Goal: Task Accomplishment & Management: Use online tool/utility

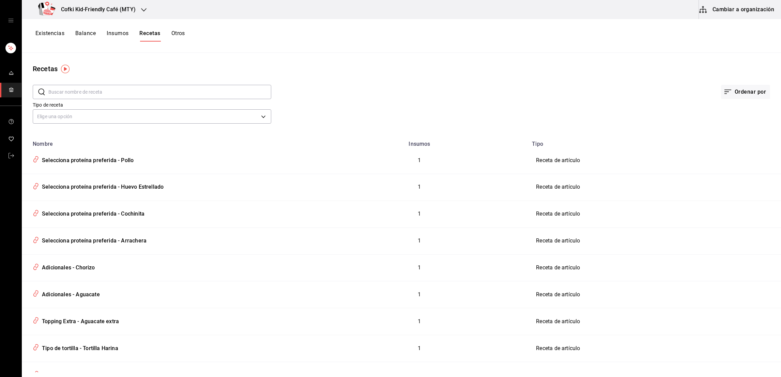
click at [59, 33] on button "Existencias" at bounding box center [49, 36] width 29 height 12
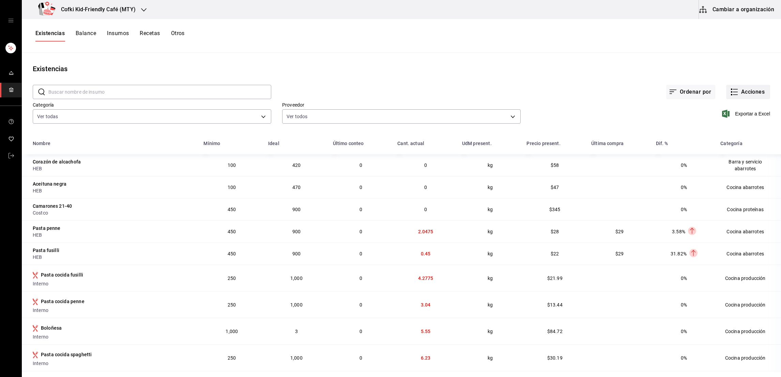
click at [747, 97] on button "Acciones" at bounding box center [748, 92] width 44 height 14
click at [716, 111] on span "Conteo" at bounding box center [740, 110] width 57 height 7
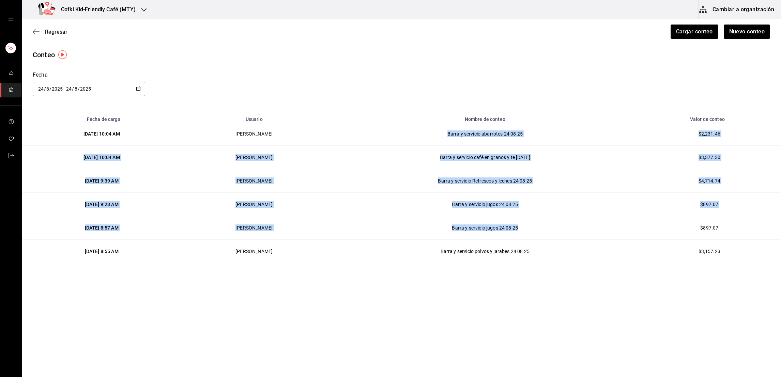
drag, startPoint x: 389, startPoint y: 135, endPoint x: 619, endPoint y: 232, distance: 249.5
click at [619, 232] on tbody "[DATE] 10:04 AM [PERSON_NAME] y servicio abarrotes 24 08 25 $2,231.46 [DATE] 10…" at bounding box center [401, 192] width 759 height 141
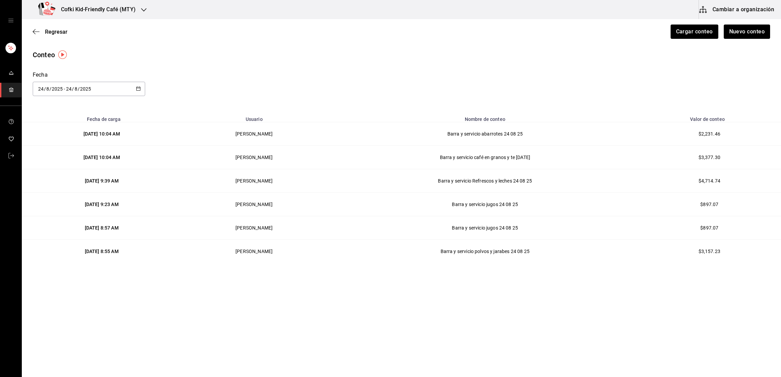
drag, startPoint x: 619, startPoint y: 232, endPoint x: 728, endPoint y: 86, distance: 182.0
click at [728, 86] on div "Conteo Fecha [DATE] [DATE] - [DATE] [DATE]" at bounding box center [401, 73] width 759 height 46
click at [749, 37] on button "Nuevo conteo" at bounding box center [746, 32] width 47 height 14
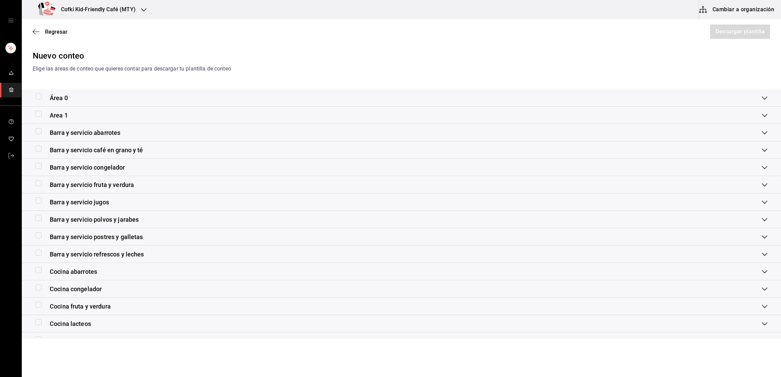
scroll to position [85, 0]
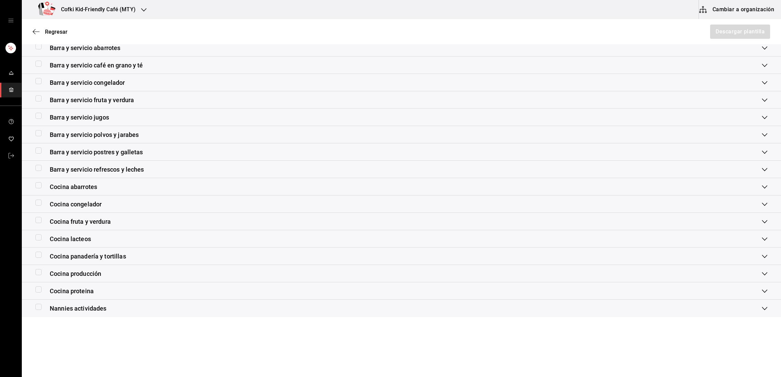
click at [38, 294] on div "Cocina proteina" at bounding box center [64, 290] width 58 height 9
click at [36, 296] on input "checkbox" at bounding box center [38, 297] width 6 height 6
checkbox input "true"
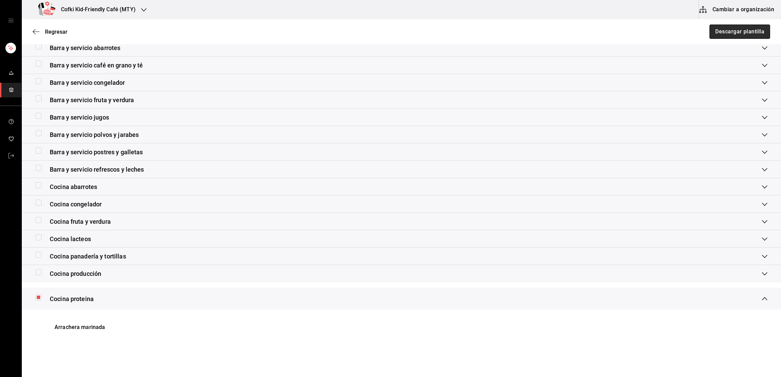
click at [721, 27] on button "Descargar plantilla" at bounding box center [739, 32] width 61 height 14
click at [58, 26] on div "Regresar Descargar plantilla" at bounding box center [401, 31] width 759 height 25
click at [57, 32] on span "Regresar" at bounding box center [56, 32] width 22 height 6
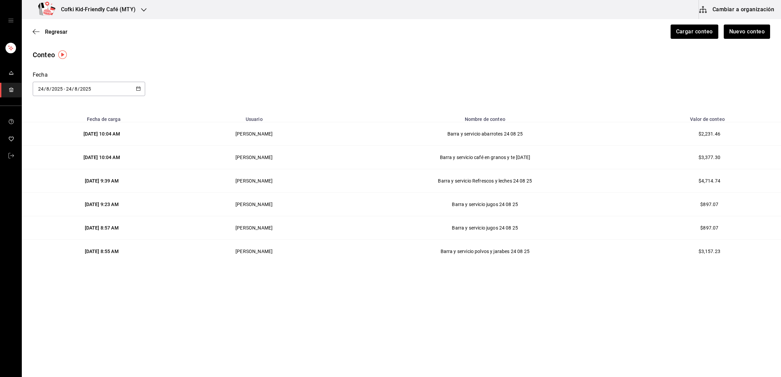
click at [57, 32] on span "Regresar" at bounding box center [56, 32] width 22 height 6
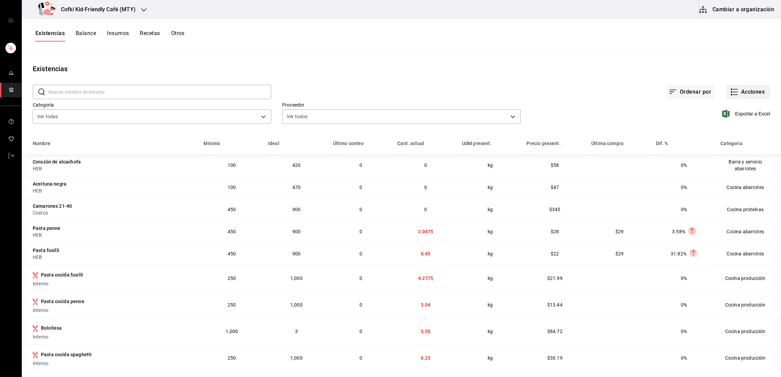
click at [744, 86] on button "Acciones" at bounding box center [748, 92] width 44 height 14
click at [720, 131] on span "Compra" at bounding box center [740, 128] width 57 height 7
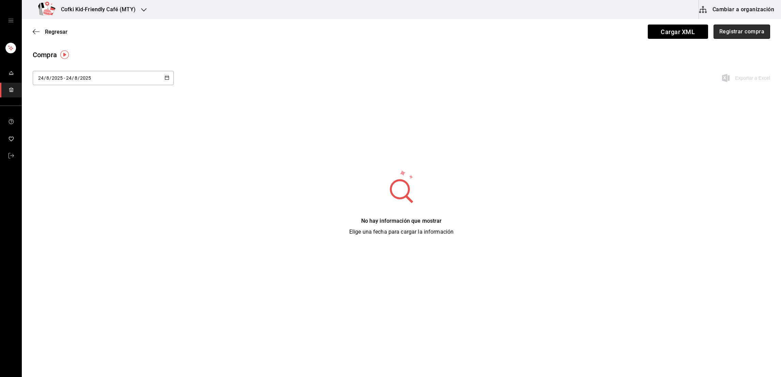
click at [732, 35] on button "Registrar compra" at bounding box center [741, 32] width 57 height 14
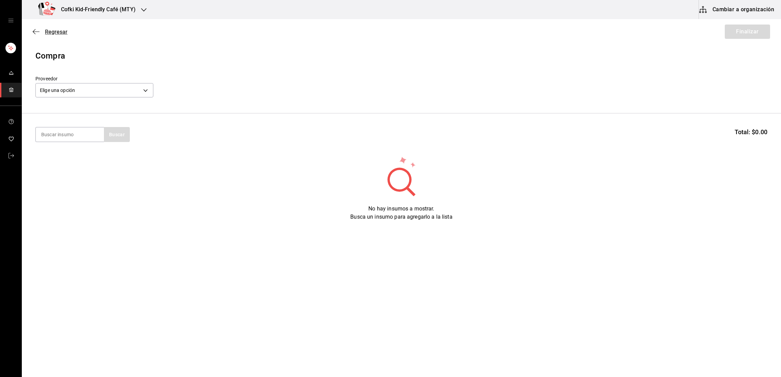
click at [54, 34] on span "Regresar" at bounding box center [56, 32] width 22 height 6
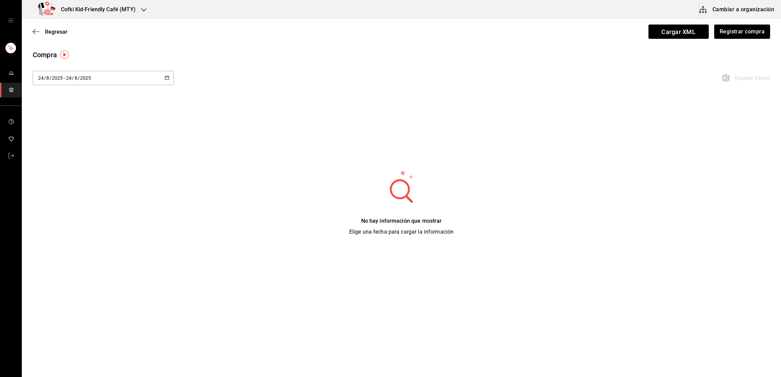
click at [68, 77] on input "24" at bounding box center [69, 77] width 6 height 5
click at [55, 203] on li "Rango de fechas" at bounding box center [65, 206] width 64 height 15
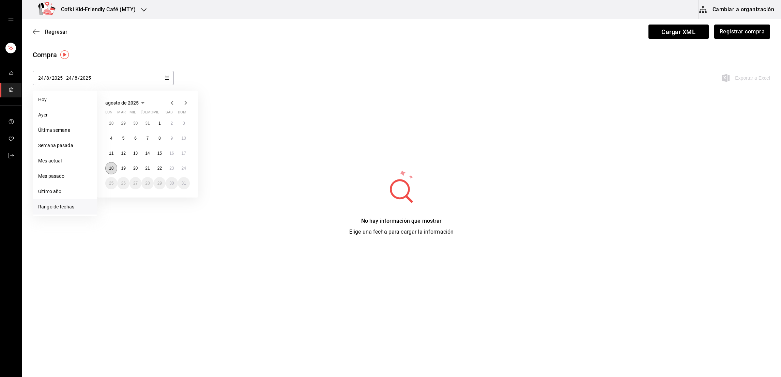
click at [111, 170] on abbr "18" at bounding box center [111, 168] width 4 height 5
click at [173, 166] on abbr "23" at bounding box center [171, 168] width 4 height 5
type input "[DATE]"
type input "18"
type input "[DATE]"
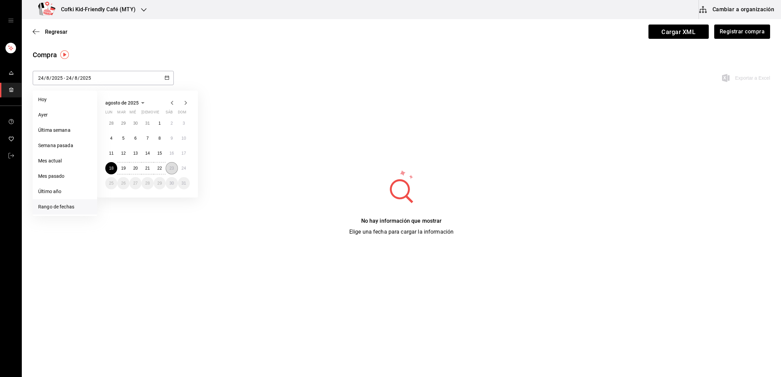
type input "23"
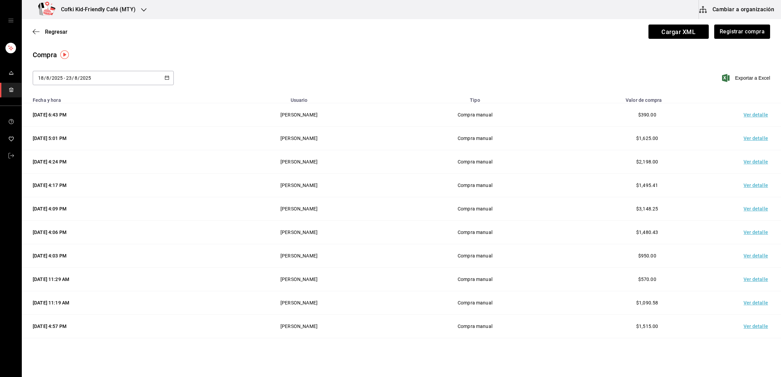
click at [746, 161] on td "Ver detalle" at bounding box center [757, 162] width 48 height 24
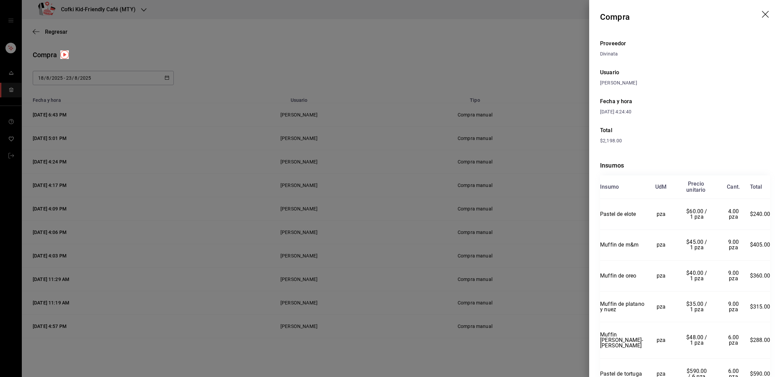
click at [568, 158] on div at bounding box center [390, 188] width 781 height 377
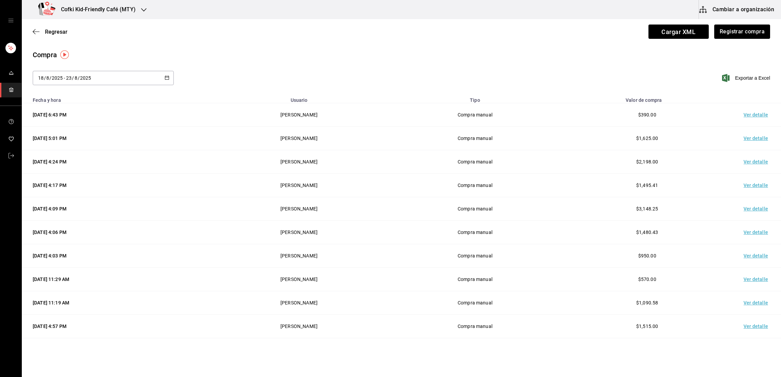
click at [744, 157] on td "Ver detalle" at bounding box center [757, 162] width 48 height 24
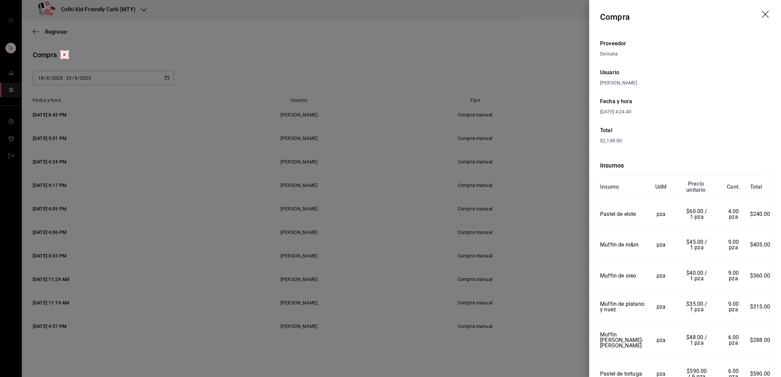
click at [558, 138] on div at bounding box center [390, 188] width 781 height 377
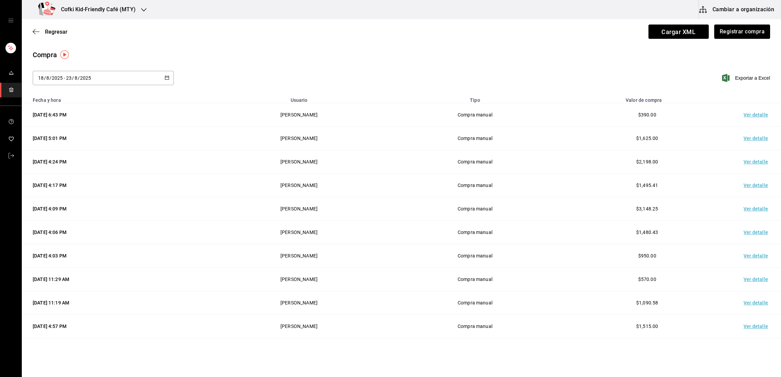
click at [747, 107] on td "Ver detalle" at bounding box center [757, 115] width 48 height 24
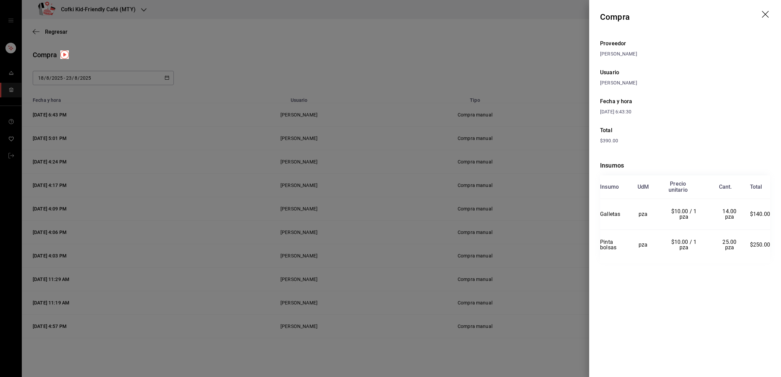
click at [569, 125] on div at bounding box center [390, 188] width 781 height 377
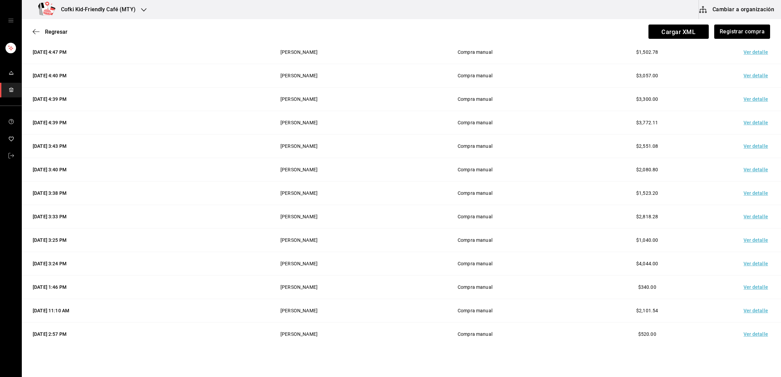
scroll to position [341, 0]
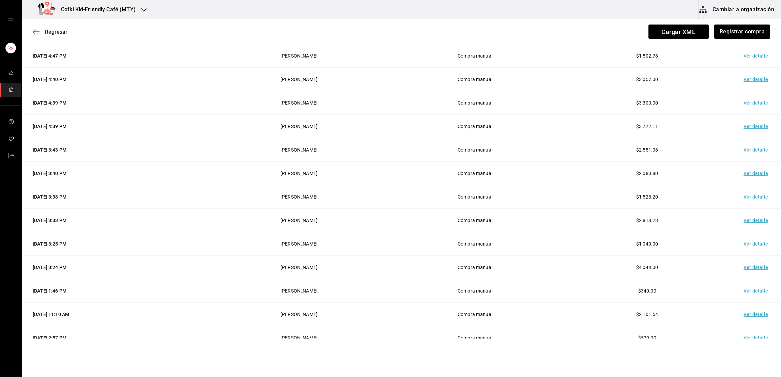
click at [751, 176] on td "Ver detalle" at bounding box center [757, 174] width 48 height 24
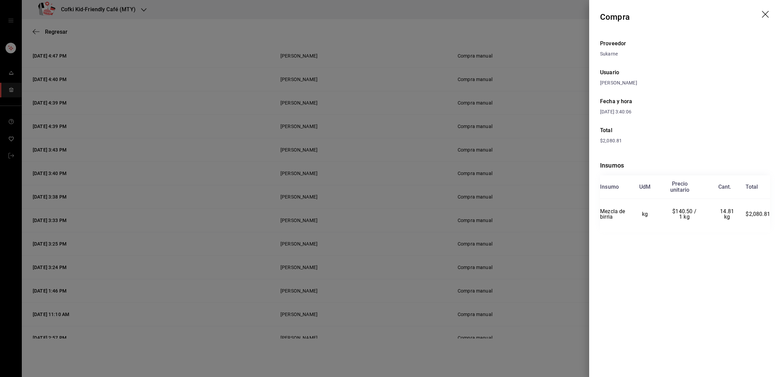
click at [540, 216] on div at bounding box center [390, 188] width 781 height 377
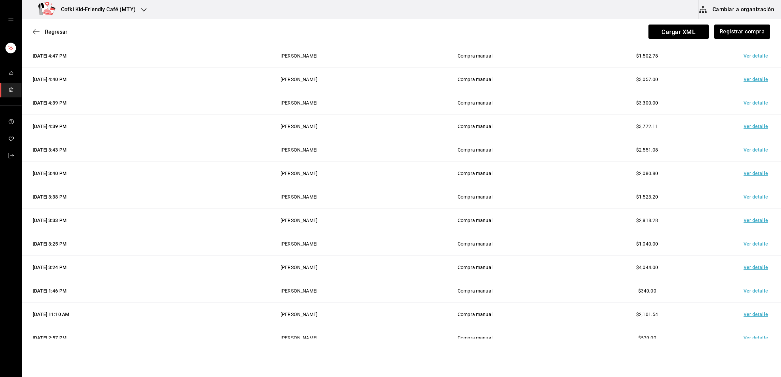
click at [750, 151] on td "Ver detalle" at bounding box center [757, 150] width 48 height 24
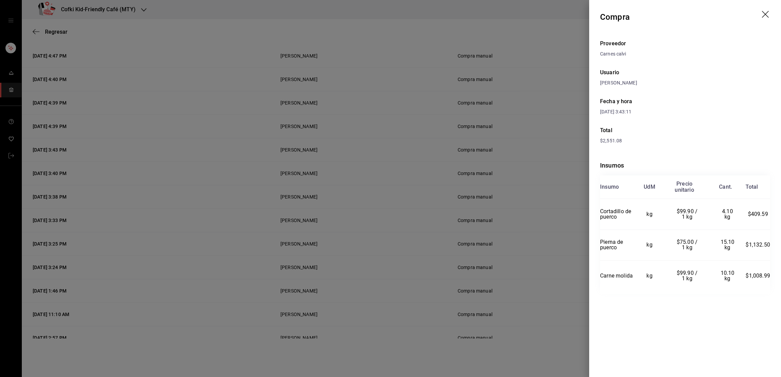
click at [547, 194] on div at bounding box center [390, 188] width 781 height 377
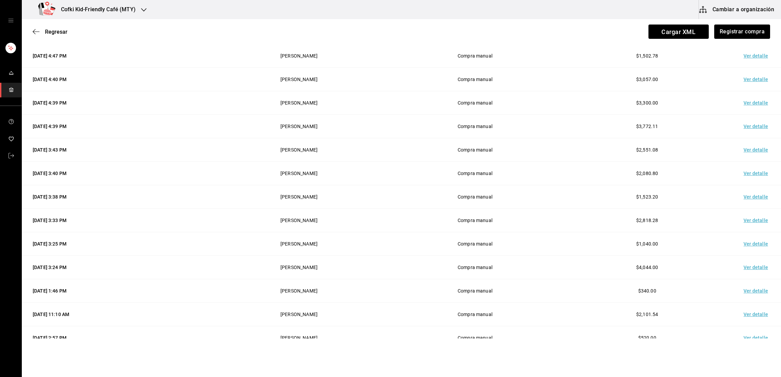
click at [736, 130] on td "Ver detalle" at bounding box center [757, 127] width 48 height 24
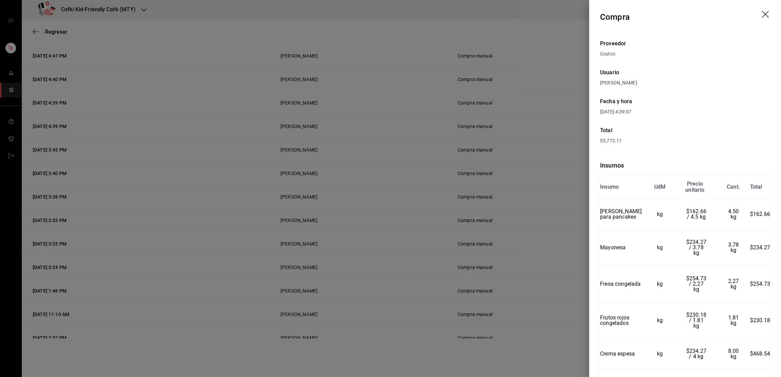
click at [548, 180] on div at bounding box center [390, 188] width 781 height 377
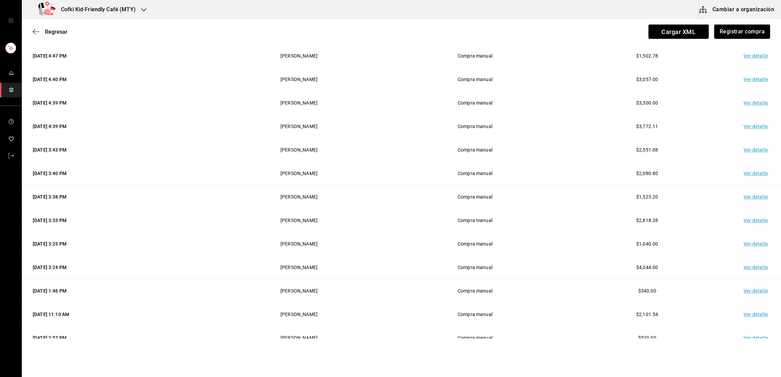
click at [737, 99] on td "Ver detalle" at bounding box center [757, 103] width 48 height 24
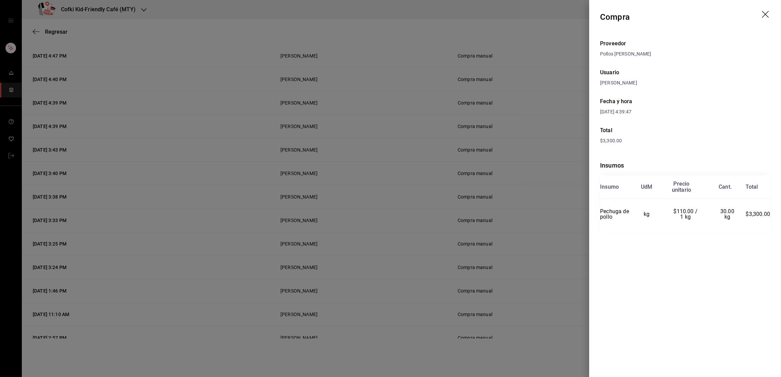
click at [547, 120] on div at bounding box center [390, 188] width 781 height 377
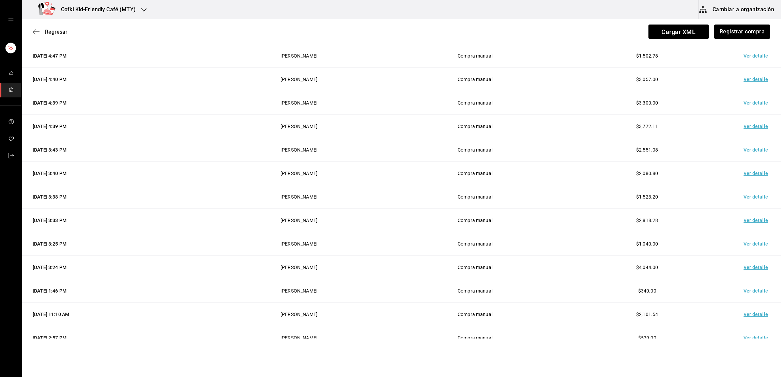
click at [755, 82] on td "Ver detalle" at bounding box center [757, 80] width 48 height 24
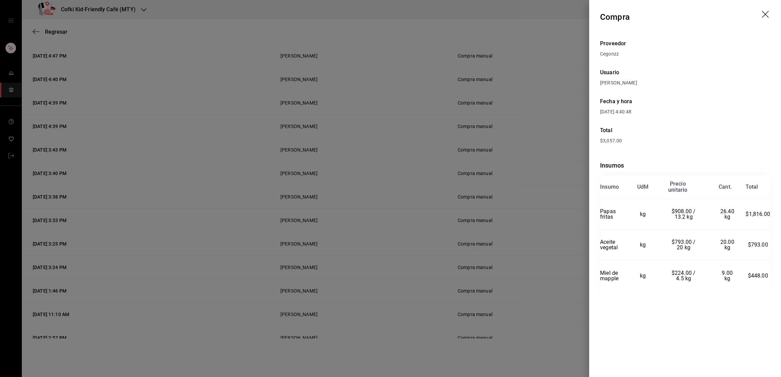
click at [555, 127] on div at bounding box center [390, 188] width 781 height 377
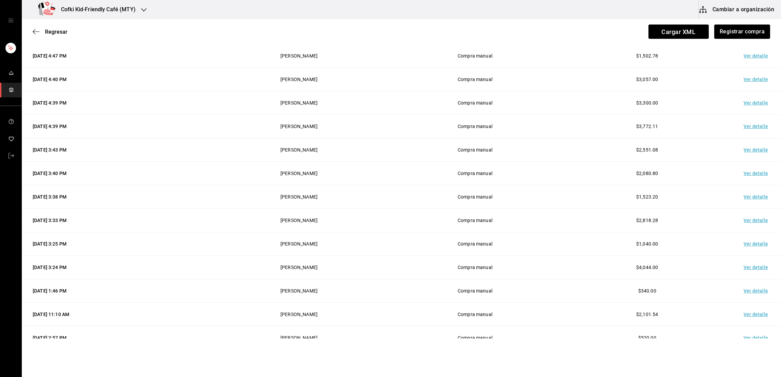
click at [739, 61] on td "Ver detalle" at bounding box center [757, 56] width 48 height 24
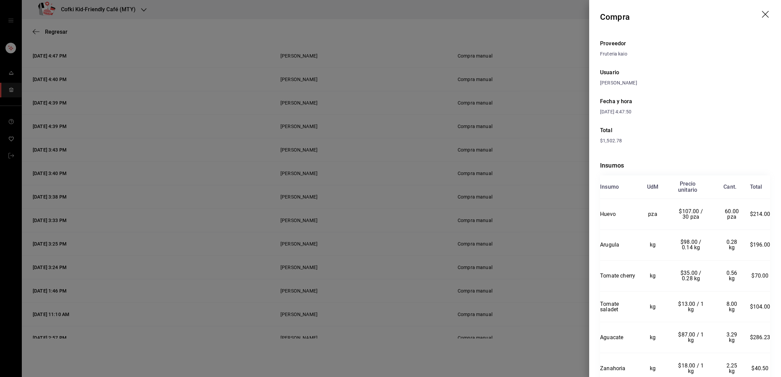
click at [576, 127] on div at bounding box center [390, 188] width 781 height 377
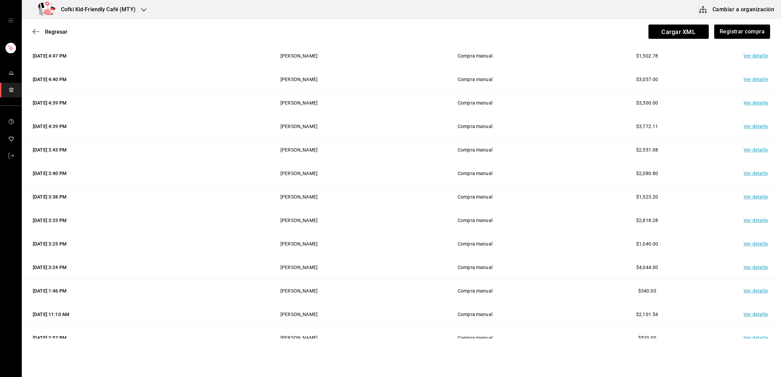
scroll to position [62, 0]
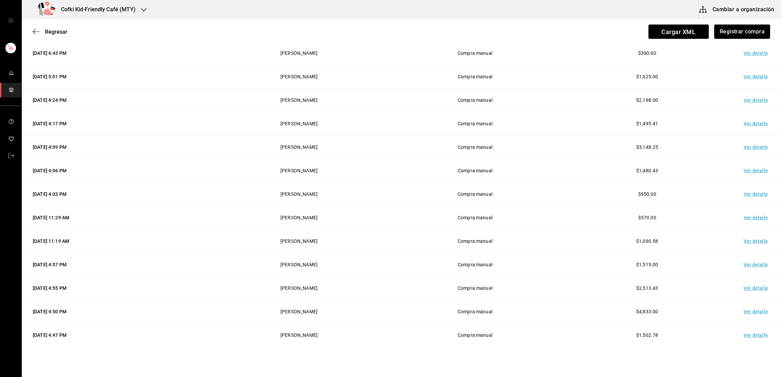
click at [748, 106] on td "Ver detalle" at bounding box center [757, 101] width 48 height 24
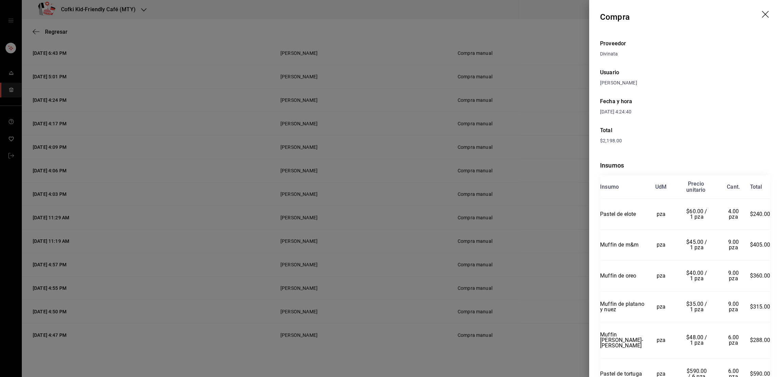
click at [569, 187] on div at bounding box center [390, 188] width 781 height 377
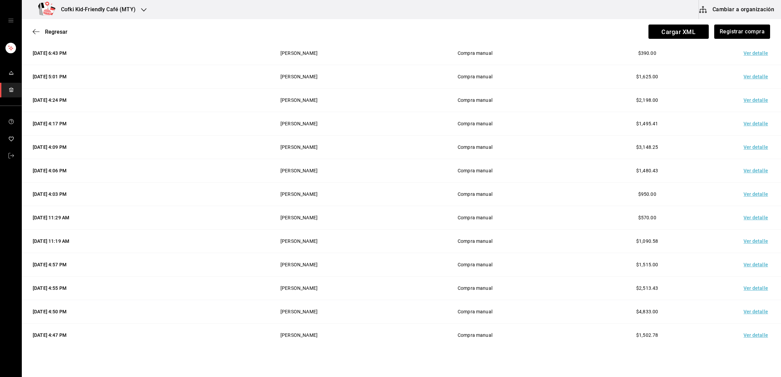
click at [749, 145] on td "Ver detalle" at bounding box center [757, 148] width 48 height 24
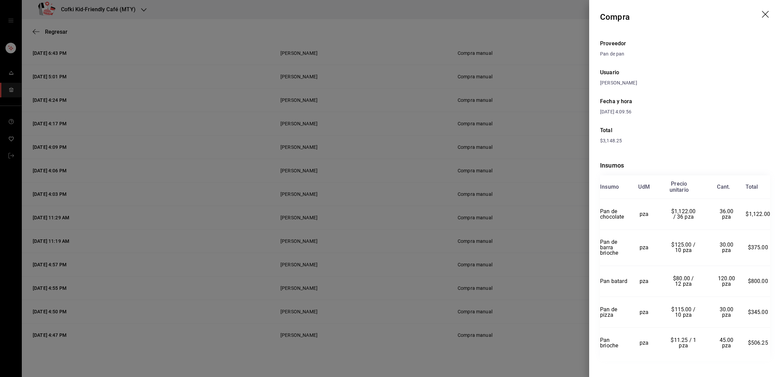
click at [583, 144] on div at bounding box center [390, 188] width 781 height 377
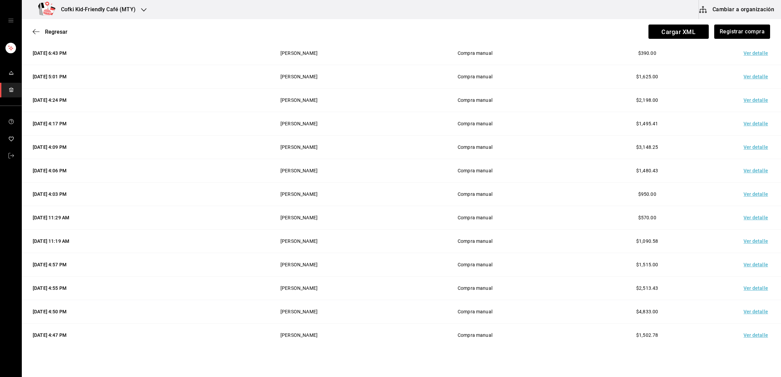
click at [743, 170] on td "Ver detalle" at bounding box center [757, 171] width 48 height 24
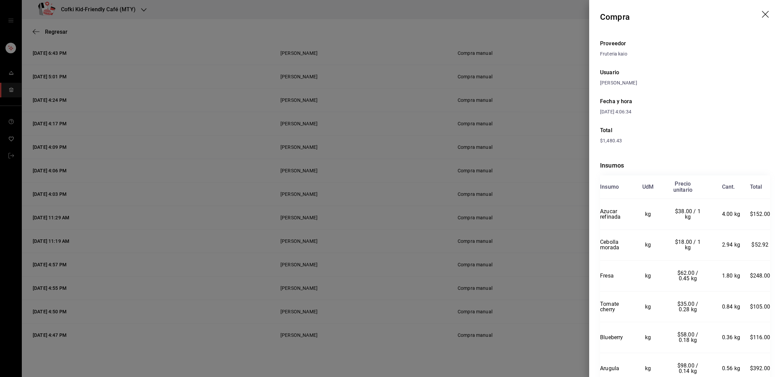
click at [566, 224] on div at bounding box center [390, 188] width 781 height 377
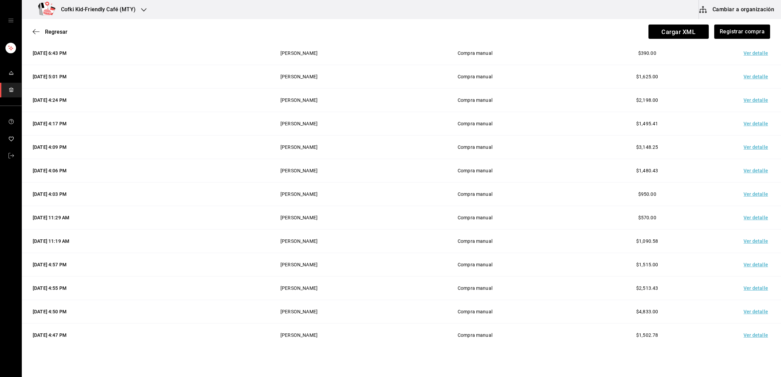
click at [746, 218] on td "Ver detalle" at bounding box center [757, 218] width 48 height 24
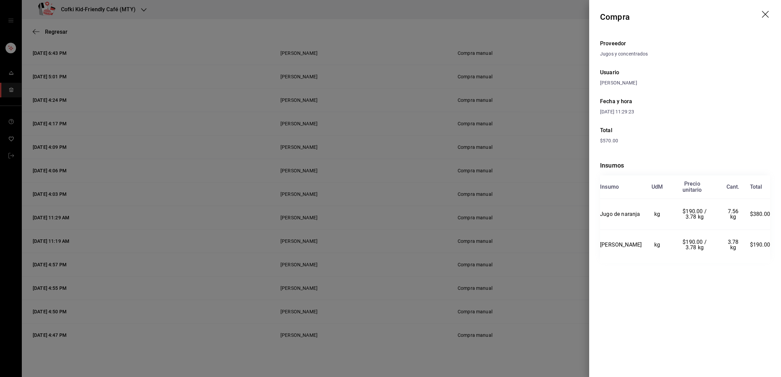
click at [572, 260] on div at bounding box center [390, 188] width 781 height 377
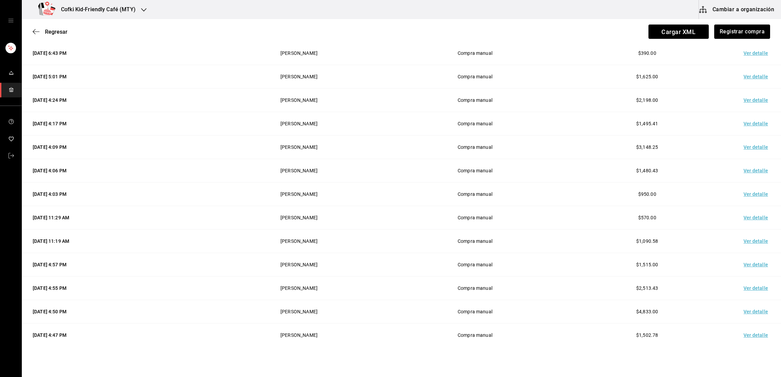
click at [739, 244] on td "Ver detalle" at bounding box center [757, 242] width 48 height 24
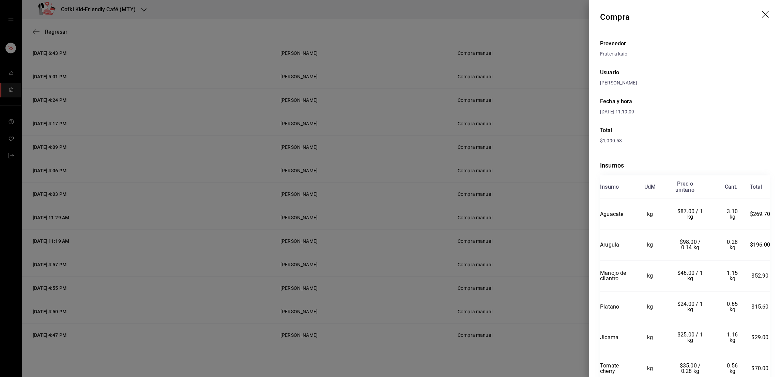
click at [547, 273] on div at bounding box center [390, 188] width 781 height 377
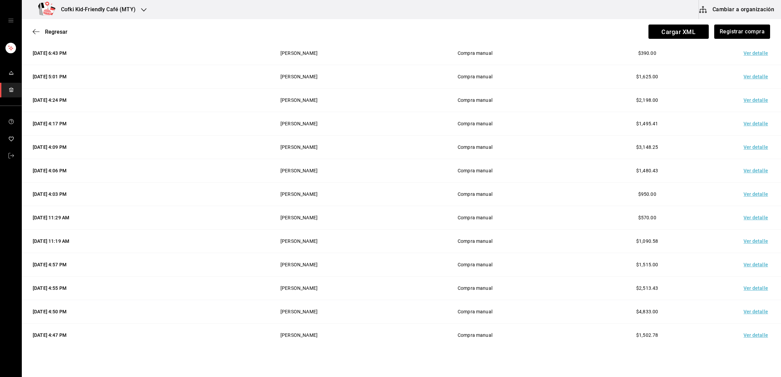
click at [742, 103] on td "Ver detalle" at bounding box center [757, 101] width 48 height 24
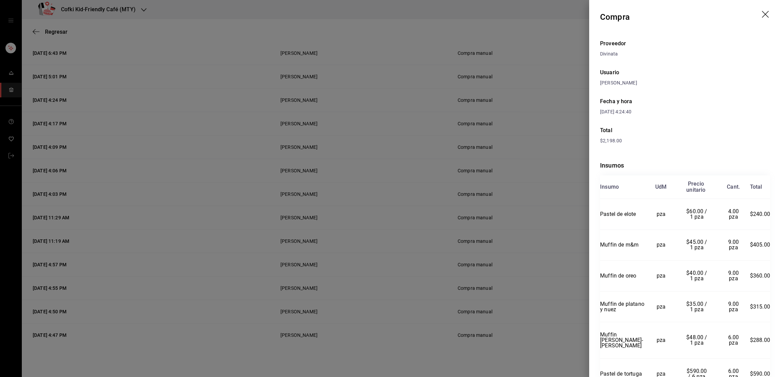
click at [583, 135] on div at bounding box center [390, 188] width 781 height 377
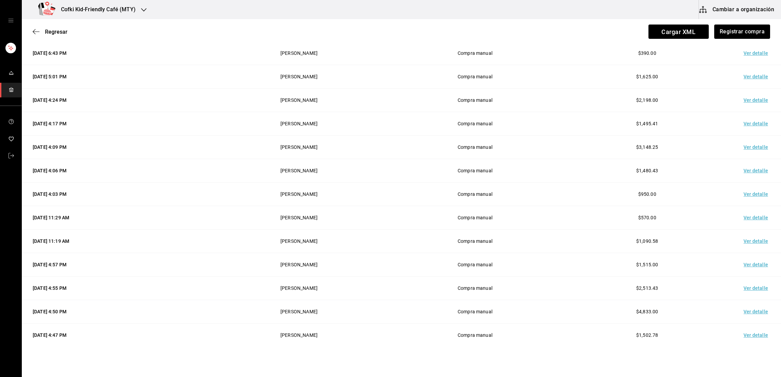
click at [735, 308] on td "Ver detalle" at bounding box center [757, 312] width 48 height 24
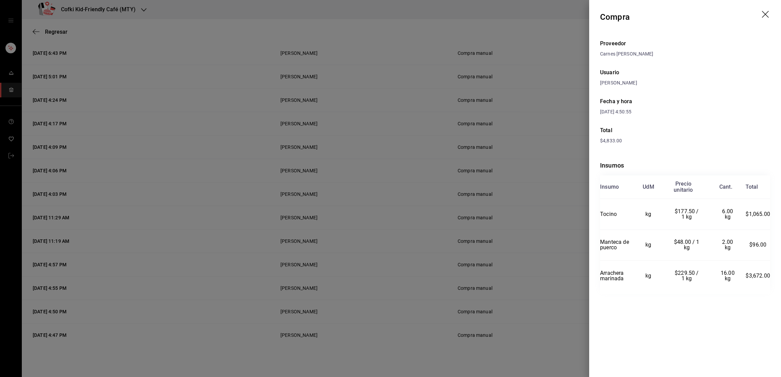
click at [501, 88] on div at bounding box center [390, 188] width 781 height 377
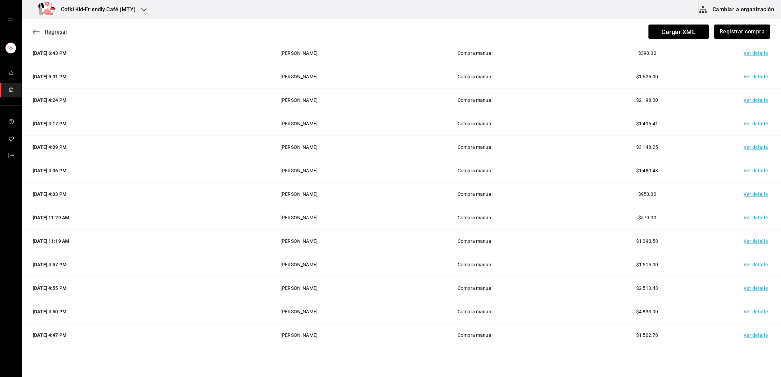
click at [38, 32] on icon "button" at bounding box center [36, 32] width 7 height 6
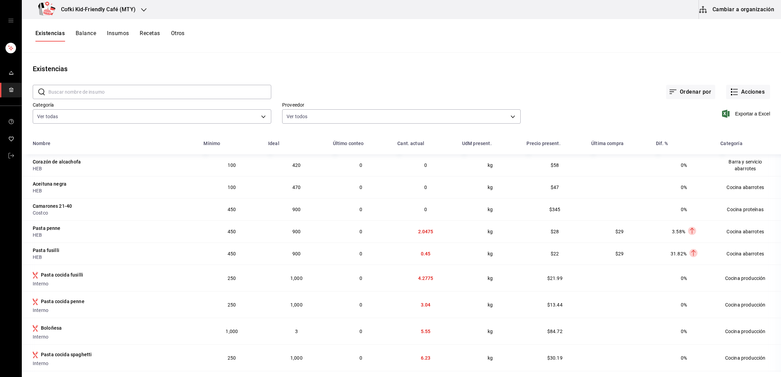
click at [132, 92] on input "text" at bounding box center [159, 92] width 223 height 14
click at [141, 6] on div at bounding box center [143, 9] width 5 height 7
click at [98, 46] on div "Cofki Kid-Friendly Café (MTY)" at bounding box center [72, 44] width 91 height 7
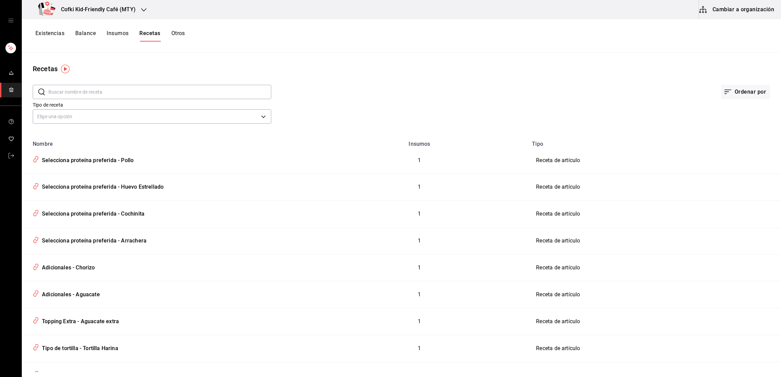
click at [55, 34] on button "Existencias" at bounding box center [49, 36] width 29 height 12
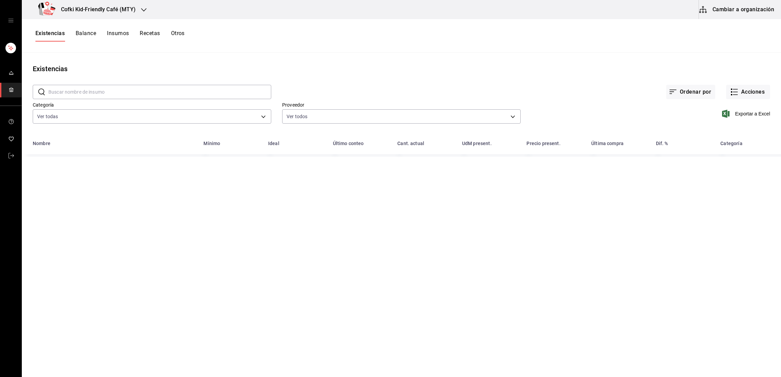
click at [127, 98] on input "text" at bounding box center [159, 92] width 223 height 14
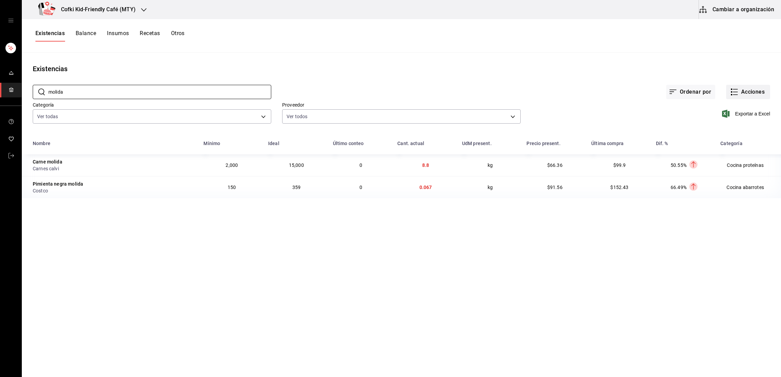
type input "molida"
click at [755, 94] on button "Acciones" at bounding box center [748, 92] width 44 height 14
click at [739, 185] on span "Evento de producción" at bounding box center [741, 183] width 57 height 7
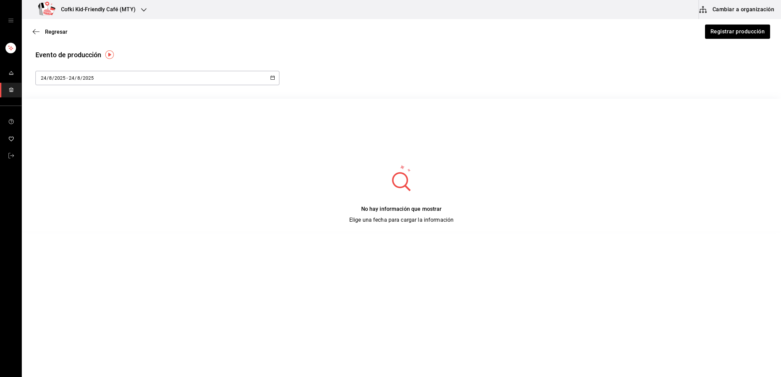
click at [261, 80] on div "2025-08-24 24 / 8 / 2025 - 2025-08-24 24 / 8 / 2025" at bounding box center [157, 78] width 244 height 14
click at [60, 179] on li "Rango de fechas" at bounding box center [67, 176] width 64 height 15
click at [115, 168] on abbr "18" at bounding box center [114, 168] width 4 height 5
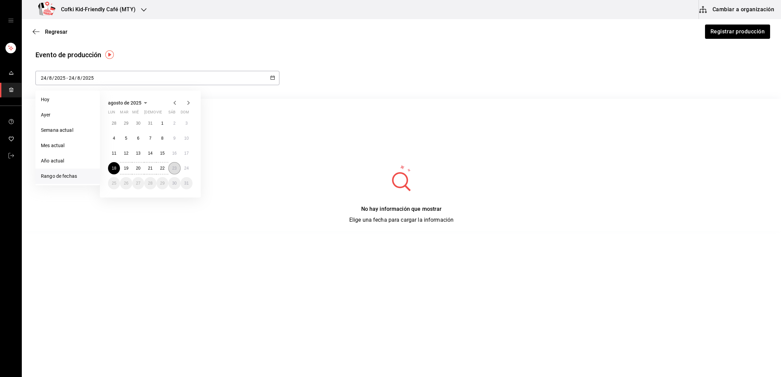
click at [179, 168] on button "23" at bounding box center [174, 168] width 12 height 12
type input "[DATE]"
type input "18"
type input "[DATE]"
type input "23"
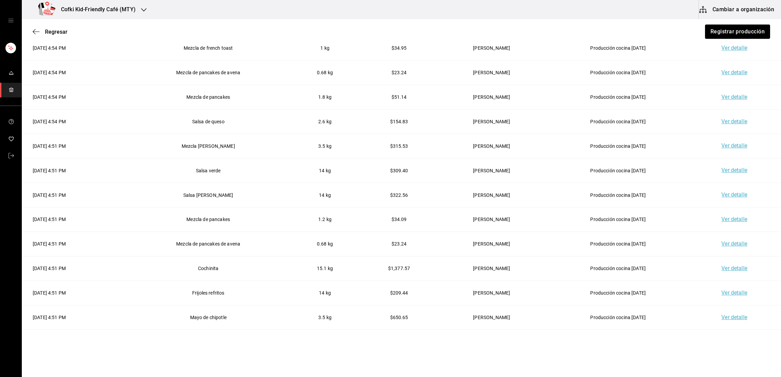
scroll to position [105, 0]
click at [52, 32] on span "Regresar" at bounding box center [56, 32] width 22 height 6
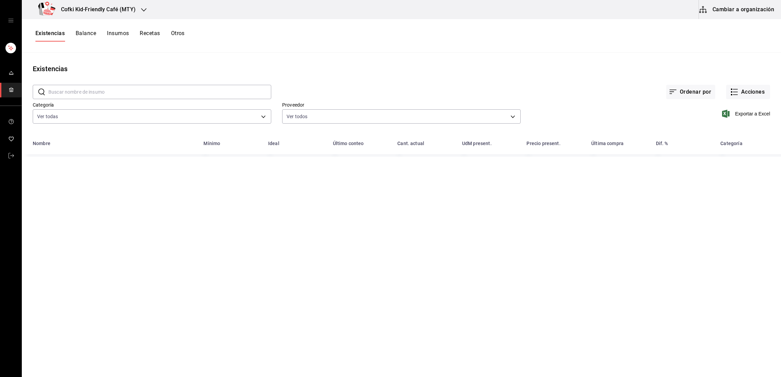
click at [81, 91] on input "text" at bounding box center [159, 92] width 223 height 14
click at [55, 94] on input "boloñesa" at bounding box center [159, 92] width 223 height 14
drag, startPoint x: 75, startPoint y: 94, endPoint x: 48, endPoint y: 96, distance: 27.0
click at [48, 96] on input "arrachera" at bounding box center [159, 92] width 223 height 14
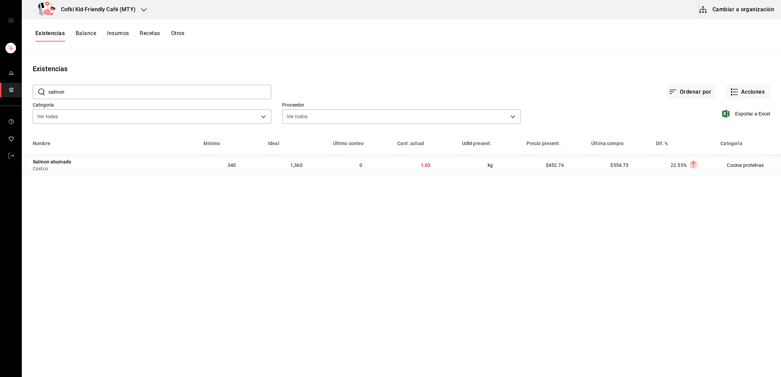
click at [57, 92] on input "salmon" at bounding box center [159, 92] width 223 height 14
type input "pollo"
click at [765, 96] on button "Acciones" at bounding box center [748, 92] width 44 height 14
click at [721, 164] on span "Merma" at bounding box center [741, 164] width 57 height 7
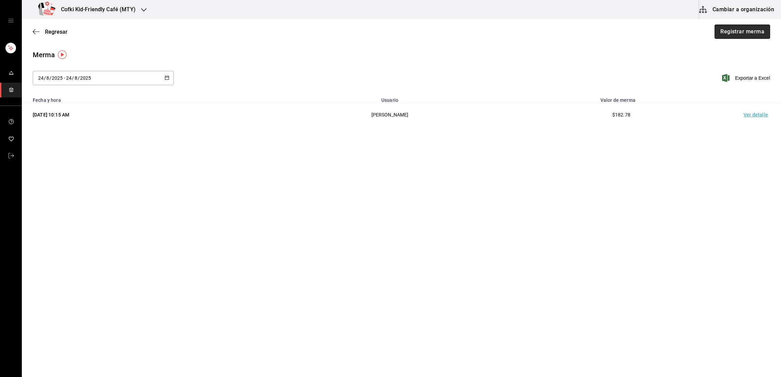
click at [732, 29] on button "Registrar merma" at bounding box center [742, 32] width 56 height 14
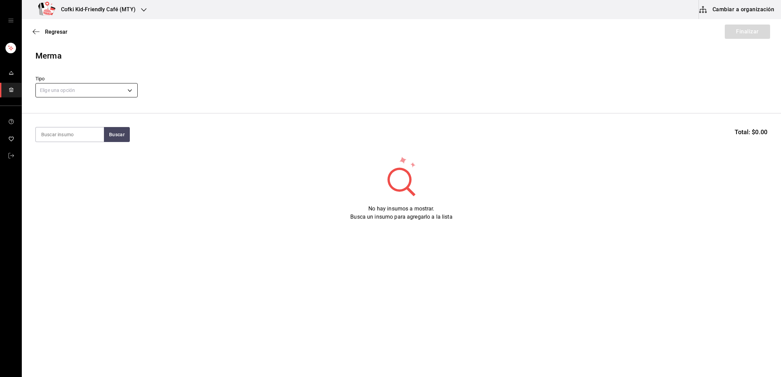
click at [133, 87] on body "Cofki Kid-Friendly Café (MTY) Cambiar a organización Regresar Finalizar Merma T…" at bounding box center [390, 169] width 781 height 339
click at [64, 137] on li "Error" at bounding box center [87, 133] width 102 height 11
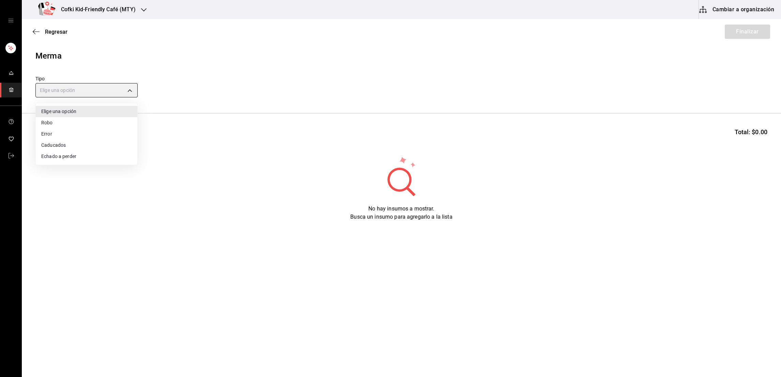
type input "ERROR"
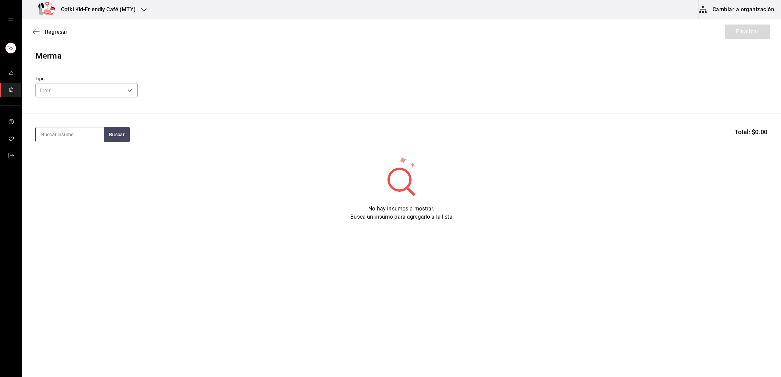
click at [56, 135] on input at bounding box center [70, 134] width 68 height 14
type input "pollo"
click at [107, 139] on button "Buscar" at bounding box center [117, 134] width 26 height 15
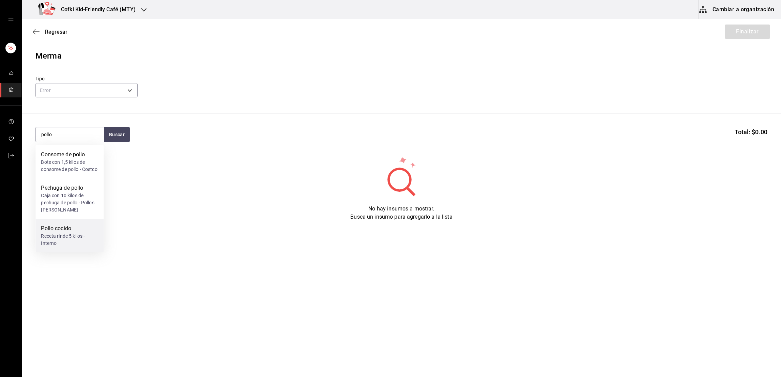
click at [64, 242] on div "Receta rinde 5 kilos - Interno" at bounding box center [69, 240] width 57 height 14
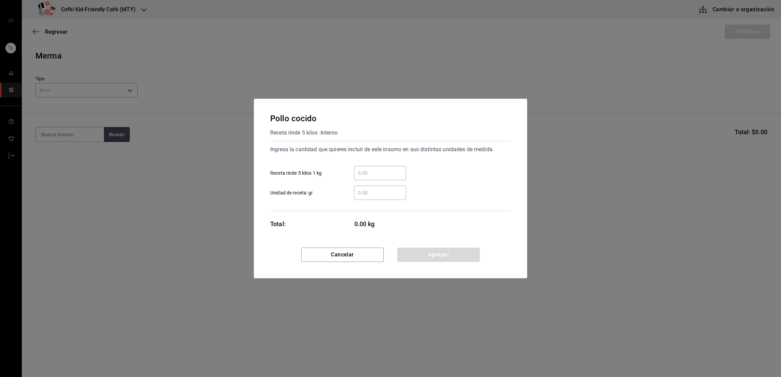
click at [380, 174] on input "​ Receta rinde 5 kilos 1 kg" at bounding box center [380, 173] width 52 height 8
type input "1"
click at [438, 156] on div "Ingresa la cantidad que quieres incluir de este insumo en sus distintas unidade…" at bounding box center [390, 172] width 241 height 56
click at [437, 253] on button "Agregar" at bounding box center [438, 255] width 82 height 14
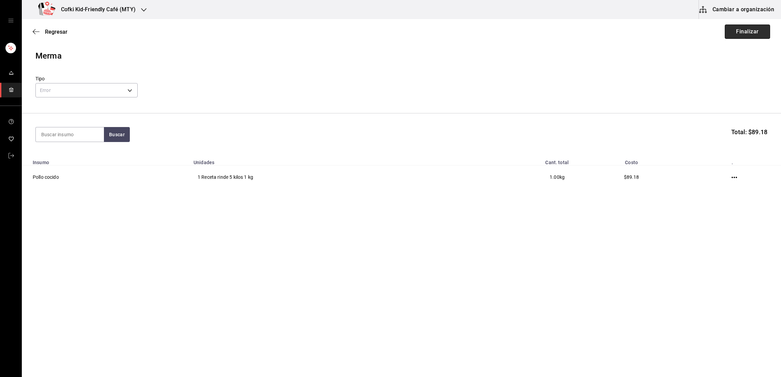
click at [760, 34] on button "Finalizar" at bounding box center [747, 32] width 45 height 14
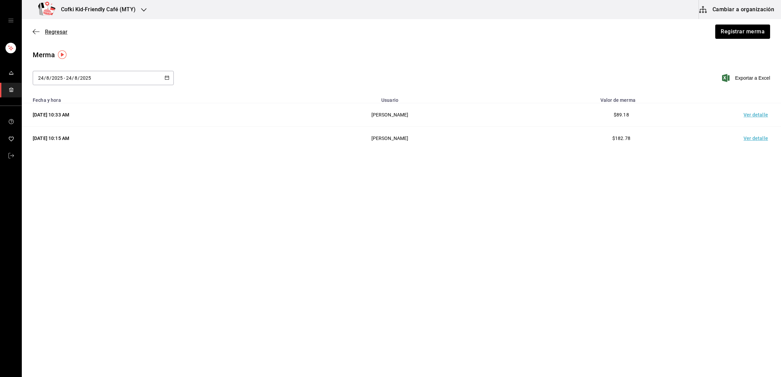
click at [56, 34] on span "Regresar" at bounding box center [56, 32] width 22 height 6
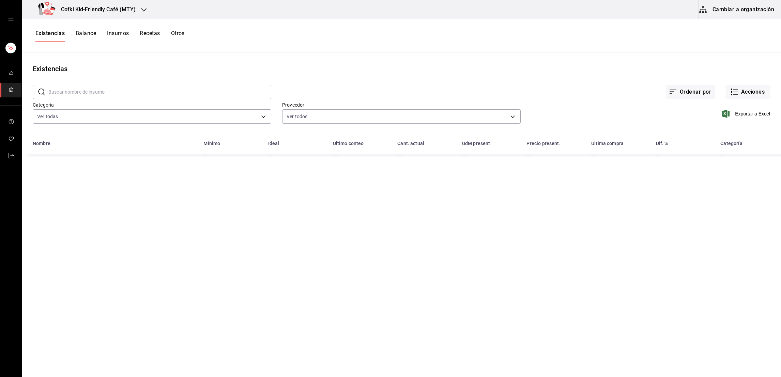
click at [69, 91] on input "text" at bounding box center [159, 92] width 223 height 14
drag, startPoint x: 82, startPoint y: 90, endPoint x: 9, endPoint y: 103, distance: 74.8
click at [9, 103] on div "Cofki Kid-Friendly Café (MTY) Cambiar a organización Existencias Balance Insumo…" at bounding box center [390, 186] width 781 height 372
type input "pechuga"
click at [757, 91] on button "Acciones" at bounding box center [748, 92] width 44 height 14
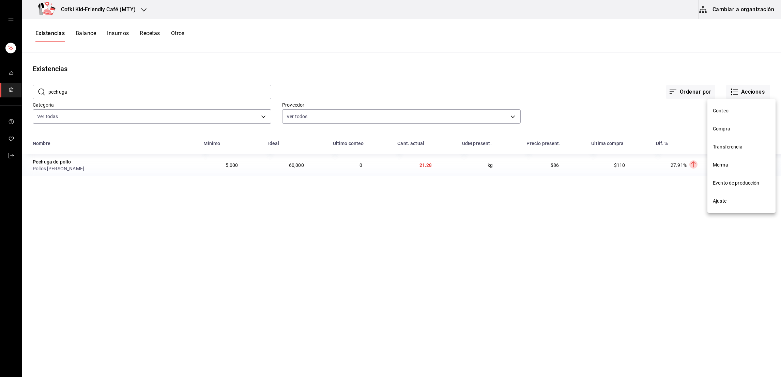
click at [721, 163] on span "Merma" at bounding box center [741, 164] width 57 height 7
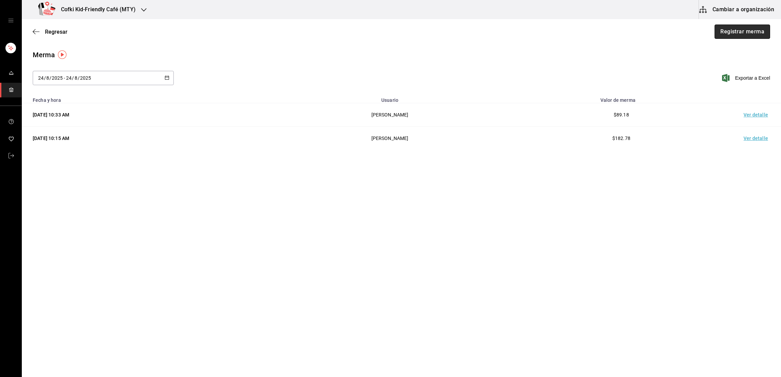
click at [752, 32] on button "Registrar merma" at bounding box center [742, 32] width 56 height 14
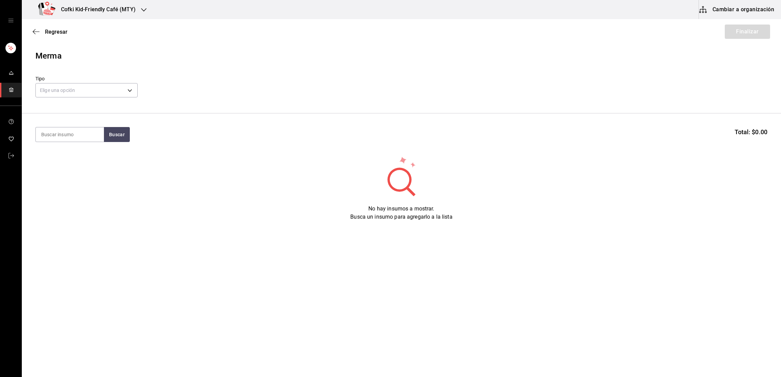
click at [86, 97] on body "Cofki Kid-Friendly Café (MTY) Cambiar a organización Regresar Finalizar Merma T…" at bounding box center [390, 169] width 781 height 339
drag, startPoint x: 86, startPoint y: 97, endPoint x: 73, endPoint y: 156, distance: 59.6
click at [73, 156] on div "Elige una opción Robo Error Caducados Echado a perder" at bounding box center [390, 188] width 781 height 377
click at [73, 156] on li "Echado a perder" at bounding box center [87, 156] width 102 height 11
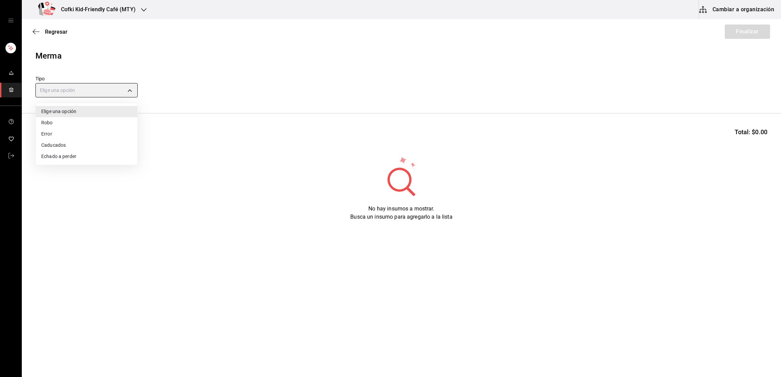
type input "SPOILED"
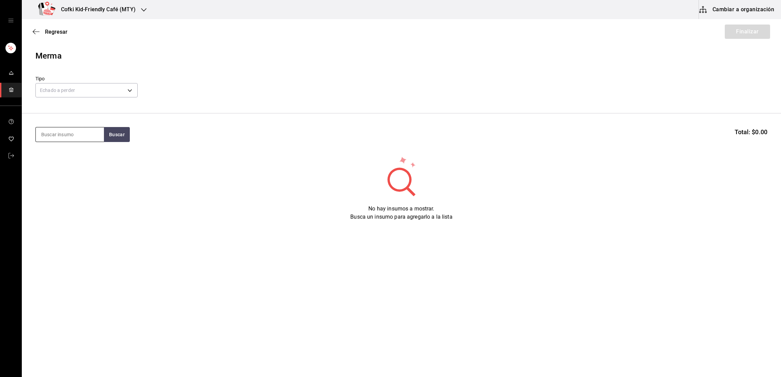
click at [78, 139] on input at bounding box center [70, 134] width 68 height 14
type input "pechuga"
click at [114, 137] on button "Buscar" at bounding box center [117, 134] width 26 height 15
click at [91, 152] on div "Pechuga de pollo" at bounding box center [69, 155] width 57 height 8
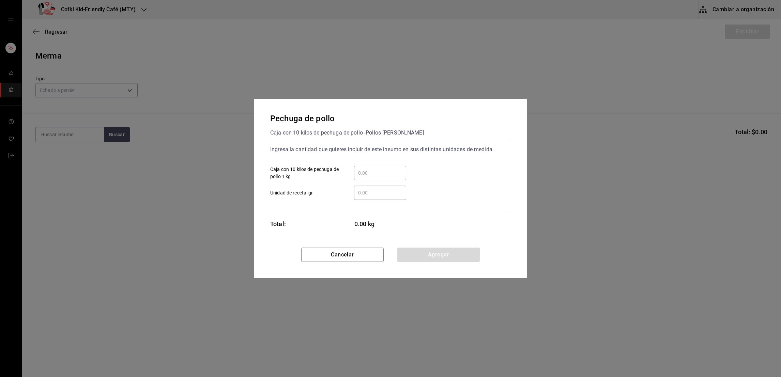
click at [370, 174] on input "​ Caja con 10 kilos de pechuga de pollo 1 kg" at bounding box center [380, 173] width 52 height 8
type input "3"
click at [434, 152] on div "Ingresa la cantidad que quieres incluir de este insumo en sus distintas unidade…" at bounding box center [390, 149] width 241 height 11
click at [442, 255] on button "Agregar" at bounding box center [438, 255] width 82 height 14
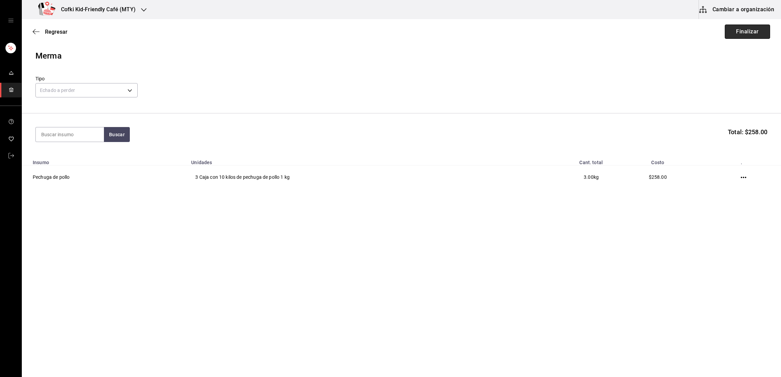
click at [739, 32] on button "Finalizar" at bounding box center [747, 32] width 45 height 14
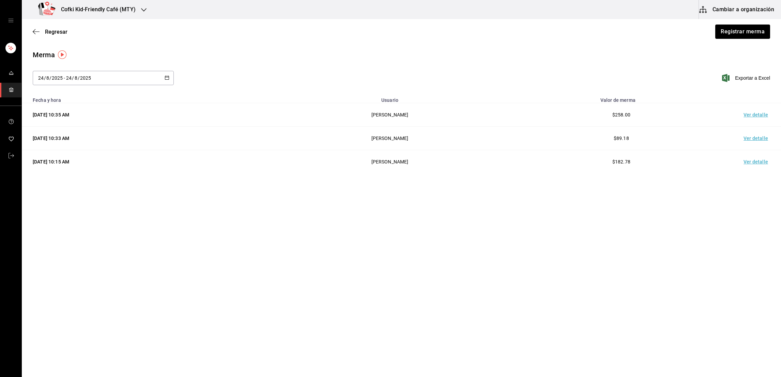
click at [51, 35] on div "Regresar Registrar merma" at bounding box center [401, 31] width 759 height 25
click at [52, 33] on span "Regresar" at bounding box center [56, 32] width 22 height 6
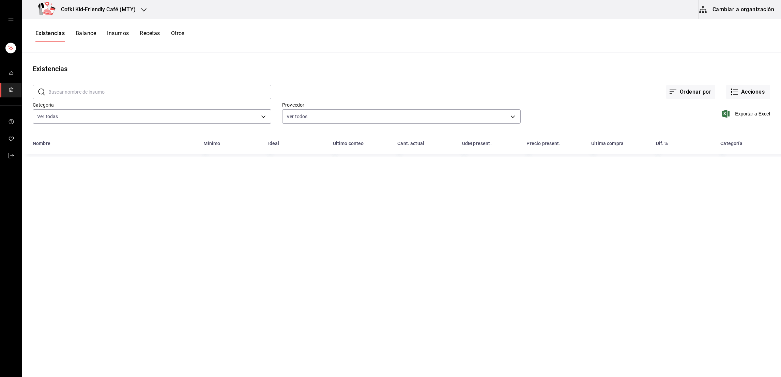
click at [92, 94] on input "text" at bounding box center [159, 92] width 223 height 14
type input "pechuga"
click at [233, 120] on body "Cofki Kid-Friendly Café (MTY) Cambiar a organización Existencias Balance Insumo…" at bounding box center [390, 186] width 781 height 372
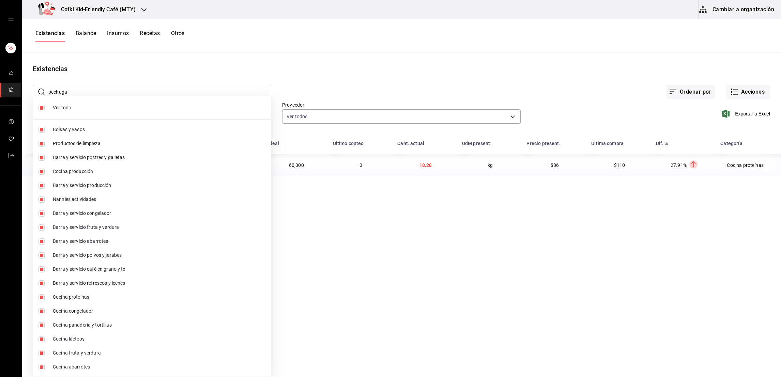
click at [40, 108] on input "checkbox" at bounding box center [41, 108] width 6 height 6
checkbox input "false"
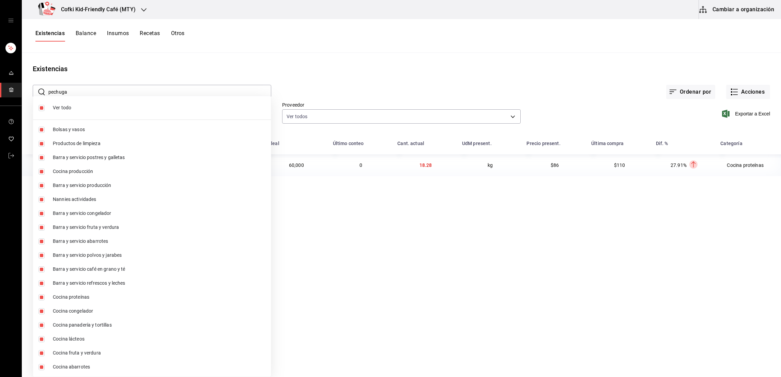
checkbox input "false"
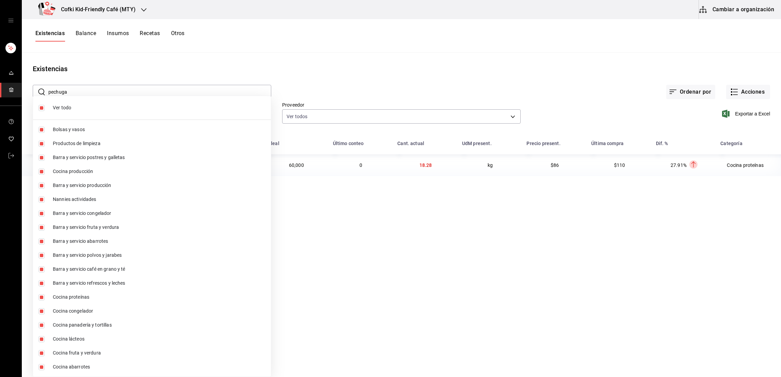
checkbox input "false"
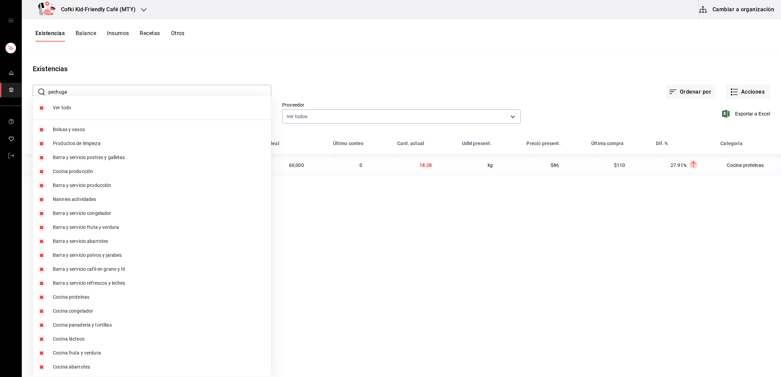
checkbox input "false"
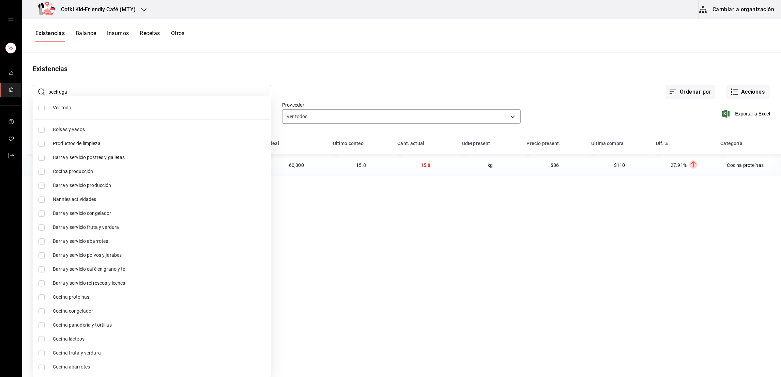
click at [42, 325] on input "checkbox" at bounding box center [41, 325] width 6 height 6
checkbox input "true"
type input "e8e08b7c-7d17-4ca4-a511-197c919a0686"
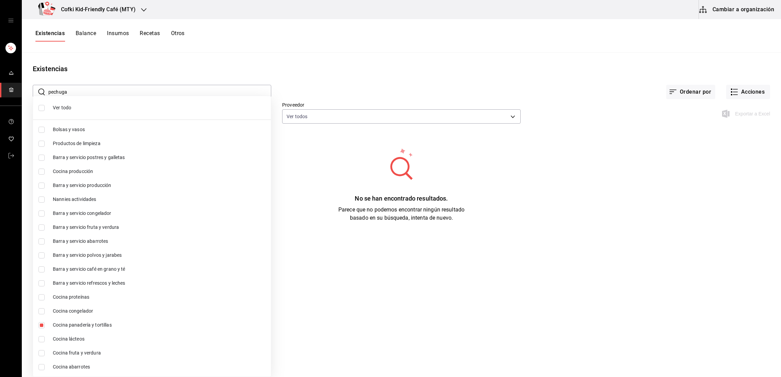
click at [383, 80] on div at bounding box center [390, 188] width 781 height 377
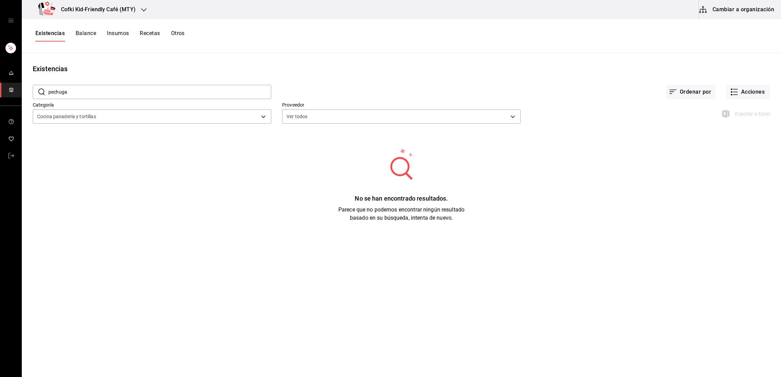
click at [54, 95] on input "pechuga" at bounding box center [159, 92] width 223 height 14
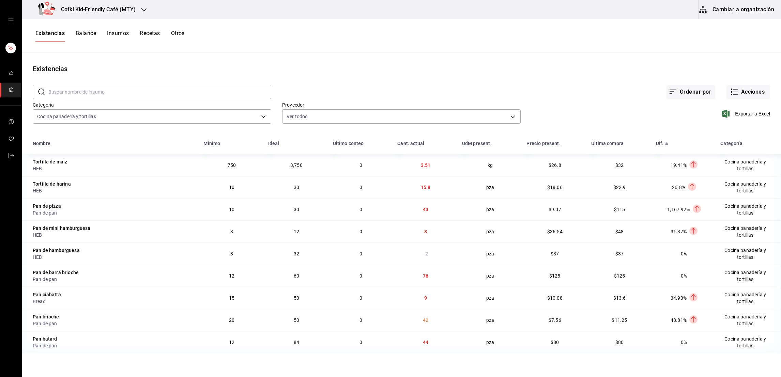
click at [544, 72] on div "Existencias" at bounding box center [401, 69] width 759 height 10
click at [233, 119] on body "Cofki Kid-Friendly Café (MTY) Cambiar a organización Existencias Balance Insumo…" at bounding box center [390, 186] width 781 height 372
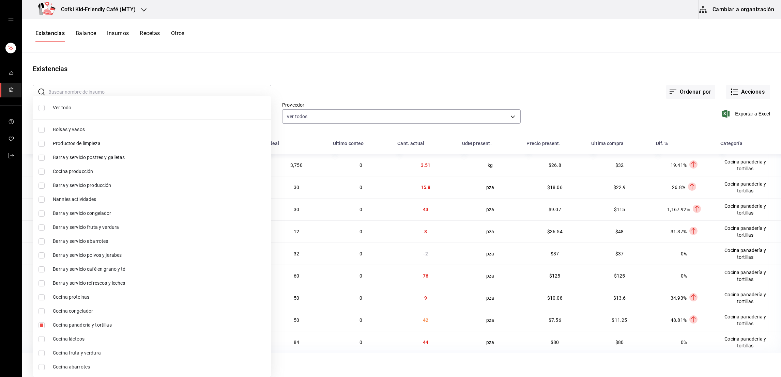
click at [42, 326] on input "checkbox" at bounding box center [41, 325] width 6 height 6
checkbox input "false"
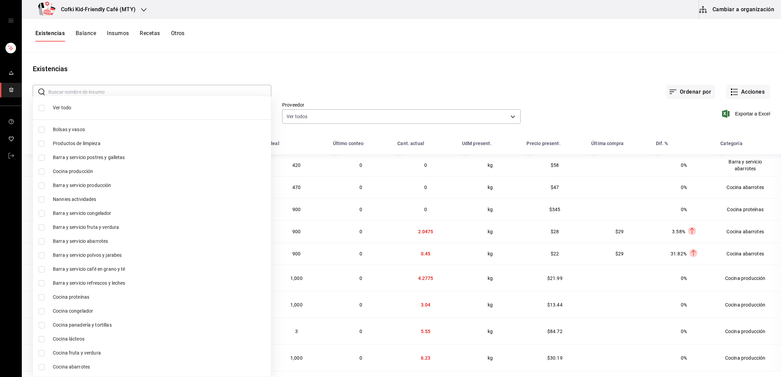
click at [43, 337] on input "checkbox" at bounding box center [41, 339] width 6 height 6
checkbox input "true"
type input "630b9885-e769-4cf3-9814-ac2c25494156"
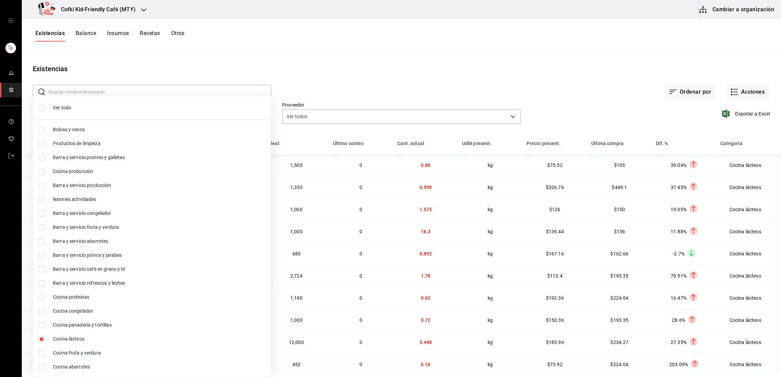
click at [414, 49] on div at bounding box center [390, 188] width 781 height 377
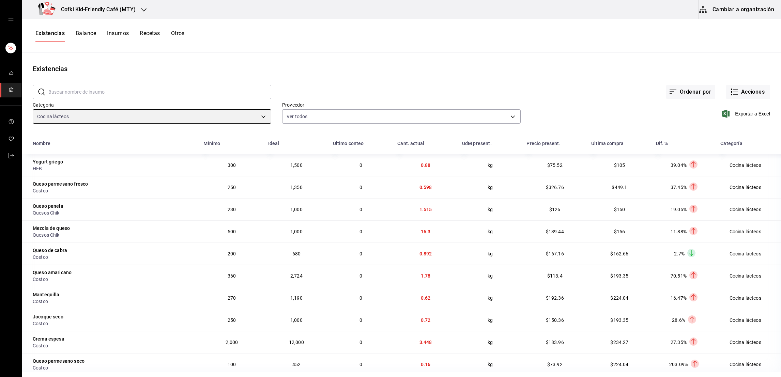
scroll to position [6, 0]
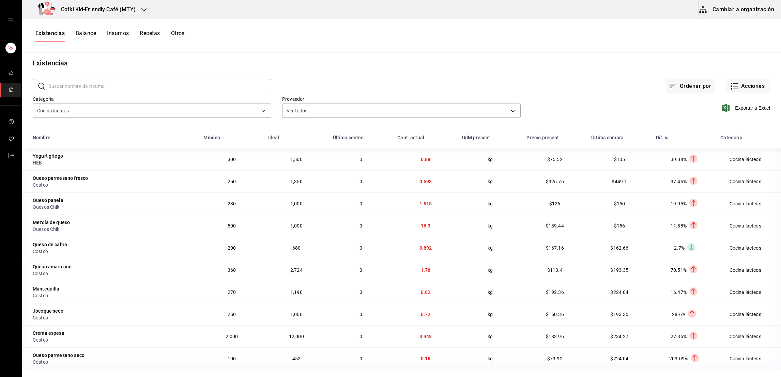
click at [282, 97] on label "Proveedor" at bounding box center [401, 99] width 238 height 5
drag, startPoint x: 427, startPoint y: 228, endPoint x: 410, endPoint y: 225, distance: 17.0
click at [410, 225] on td "16.3" at bounding box center [425, 226] width 65 height 22
click at [730, 92] on button "Acciones" at bounding box center [748, 86] width 44 height 14
click at [716, 172] on li "Evento de producción" at bounding box center [740, 177] width 68 height 18
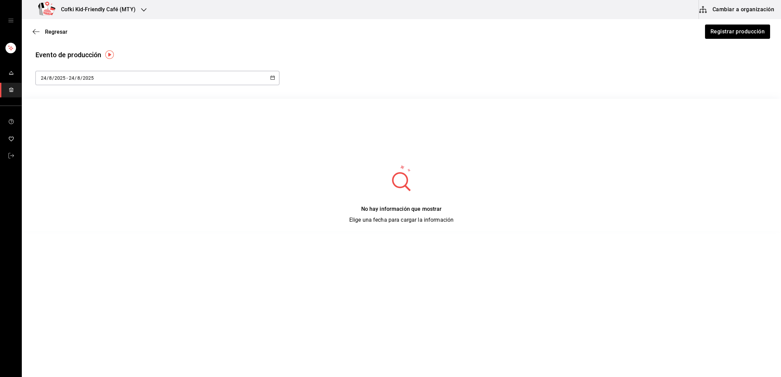
click at [254, 76] on div "2025-08-24 24 / 8 / 2025 - 2025-08-24 24 / 8 / 2025" at bounding box center [157, 78] width 244 height 14
click at [55, 178] on li "Rango de fechas" at bounding box center [67, 176] width 64 height 15
click at [118, 170] on button "18" at bounding box center [114, 168] width 12 height 12
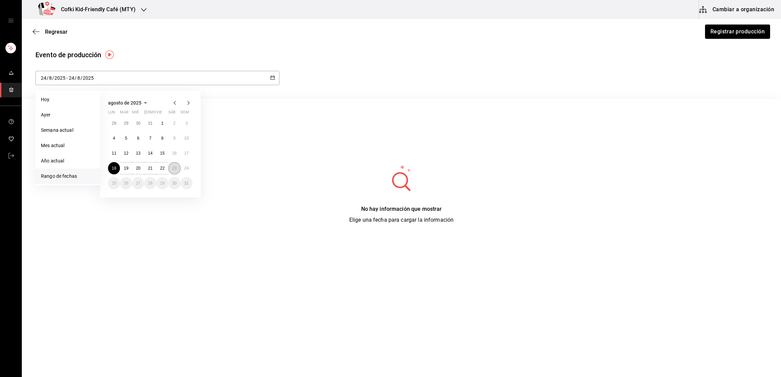
click at [175, 169] on abbr "23" at bounding box center [174, 168] width 4 height 5
type input "[DATE]"
type input "18"
type input "[DATE]"
type input "23"
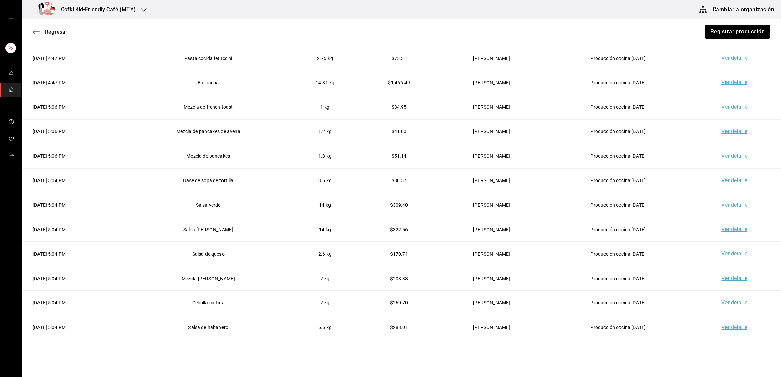
scroll to position [105, 0]
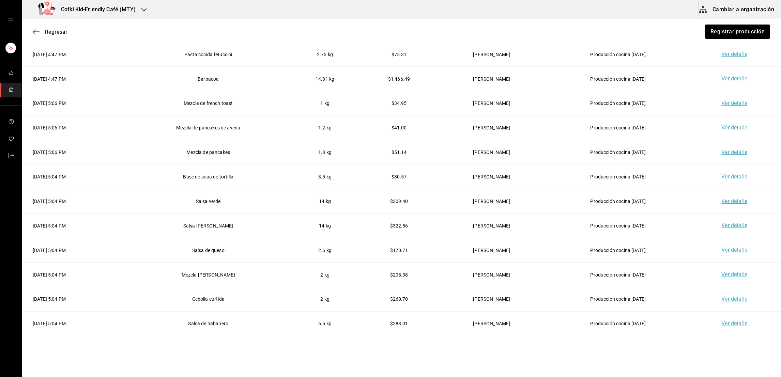
click at [770, 339] on html "Cofki Kid-Friendly Café (MTY) Cambiar a organización Regresar Registrar producc…" at bounding box center [390, 169] width 781 height 339
click at [58, 29] on span "Regresar" at bounding box center [56, 32] width 22 height 6
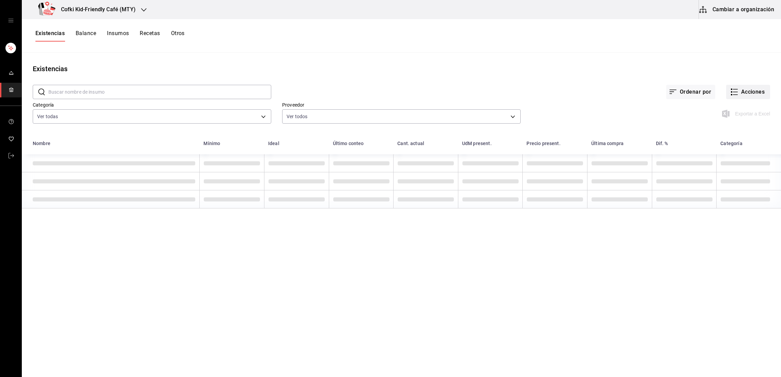
click at [744, 89] on button "Acciones" at bounding box center [748, 92] width 44 height 14
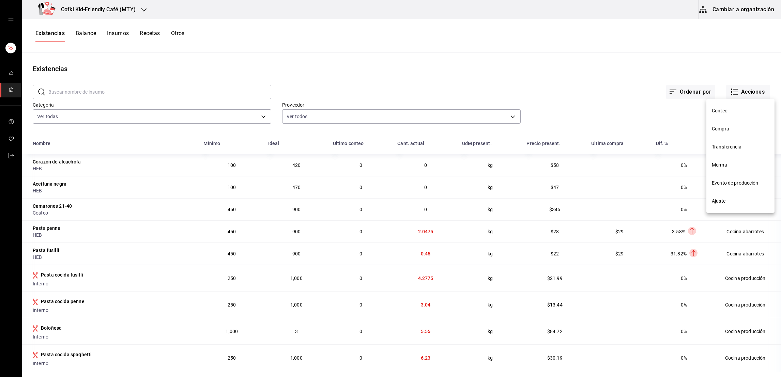
click at [729, 128] on span "Compra" at bounding box center [740, 128] width 57 height 7
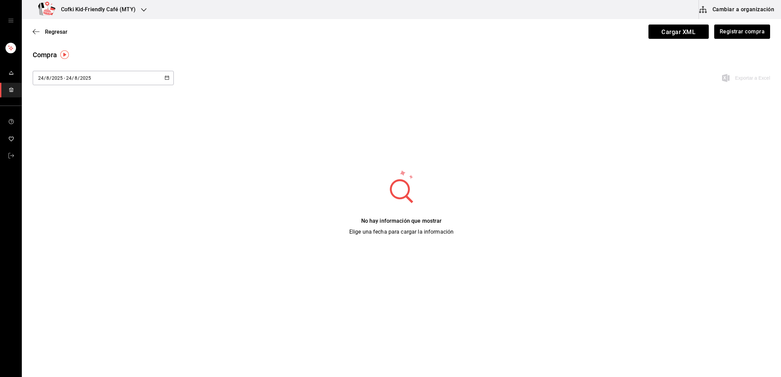
click at [149, 80] on div "2025-08-24 24 / 8 / 2025 - 2025-08-24 24 / 8 / 2025" at bounding box center [103, 78] width 141 height 14
click at [61, 205] on li "Rango de fechas" at bounding box center [65, 206] width 64 height 15
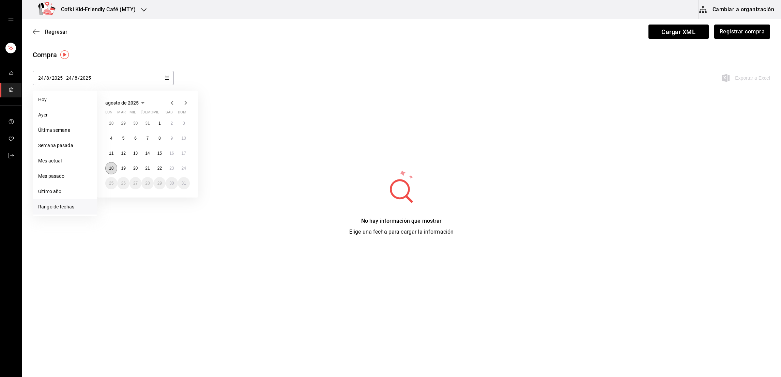
click at [109, 168] on abbr "18" at bounding box center [111, 168] width 4 height 5
click at [169, 168] on abbr "23" at bounding box center [171, 168] width 4 height 5
type input "[DATE]"
type input "18"
type input "[DATE]"
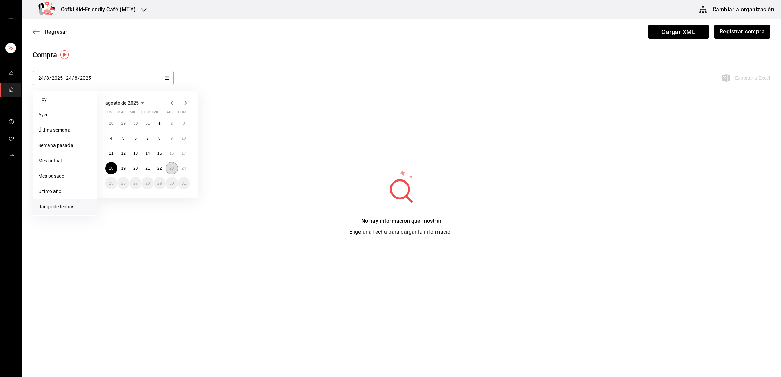
type input "23"
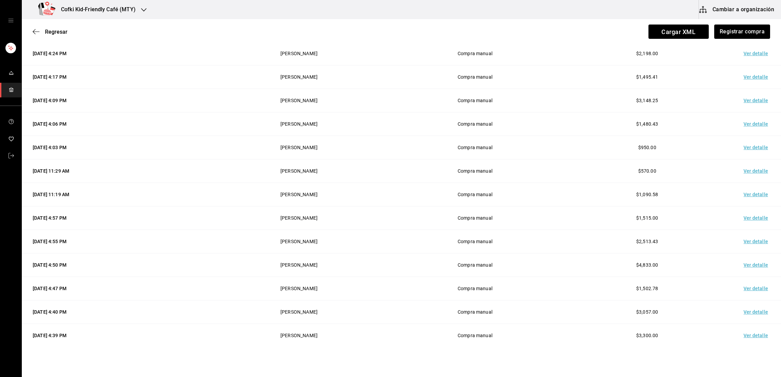
scroll to position [115, 0]
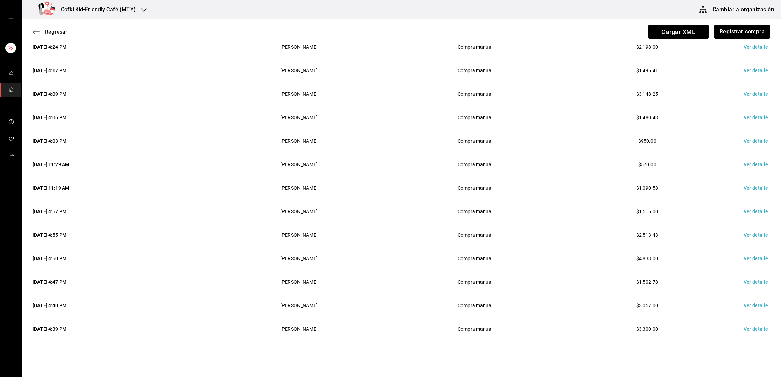
click at [735, 187] on td "Ver detalle" at bounding box center [757, 188] width 48 height 24
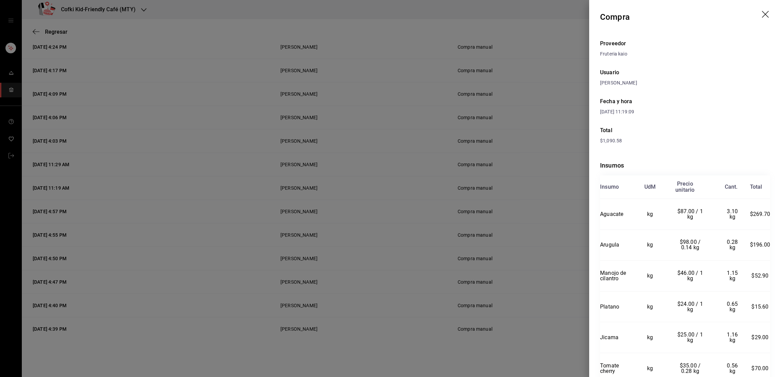
click at [534, 246] on div at bounding box center [390, 188] width 781 height 377
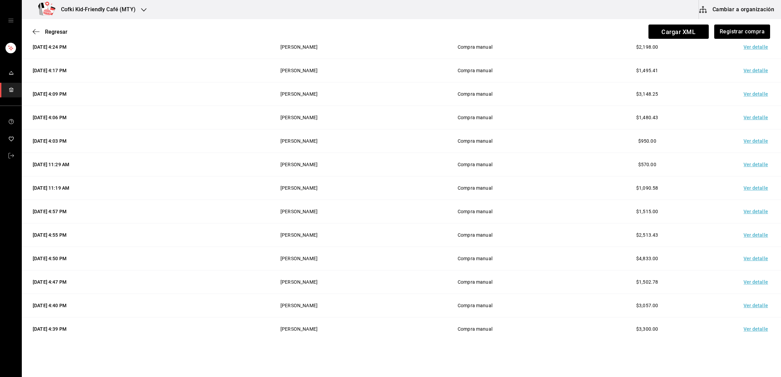
click at [747, 164] on td "Ver detalle" at bounding box center [757, 165] width 48 height 24
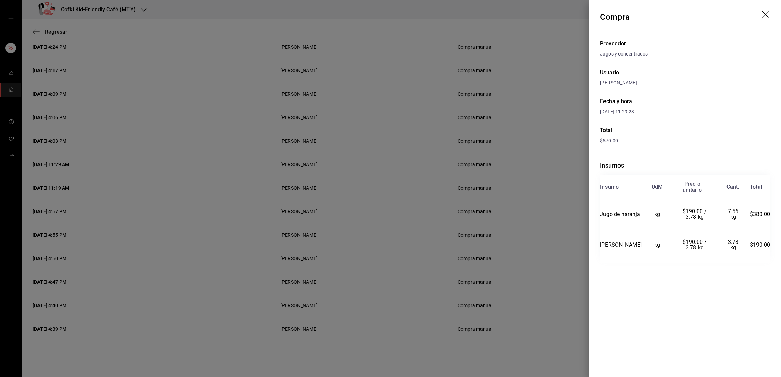
click at [549, 210] on div at bounding box center [390, 188] width 781 height 377
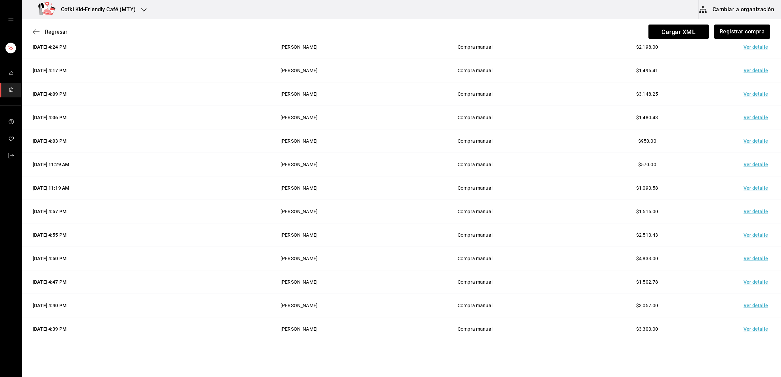
click at [750, 141] on td "Ver detalle" at bounding box center [757, 141] width 48 height 24
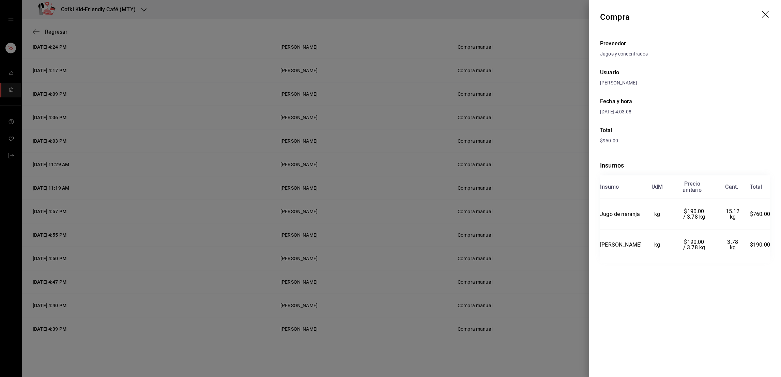
click at [548, 208] on div at bounding box center [390, 188] width 781 height 377
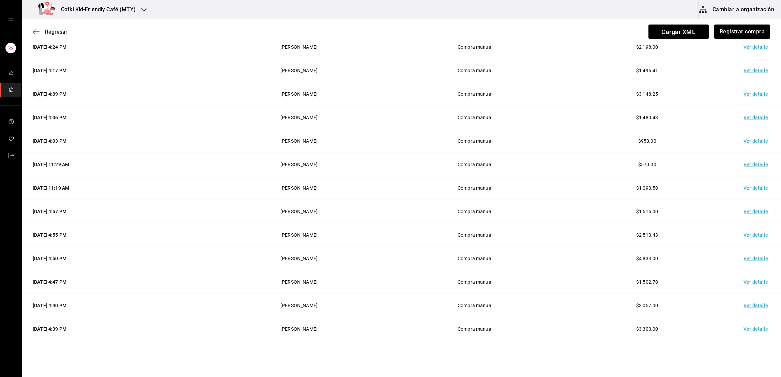
click at [743, 117] on td "Ver detalle" at bounding box center [757, 118] width 48 height 24
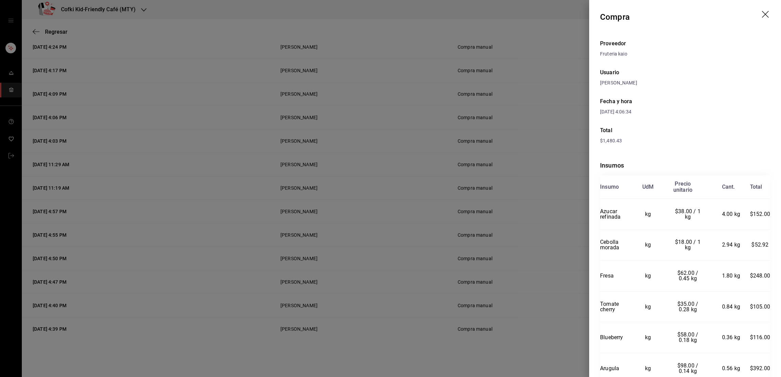
click at [545, 188] on div at bounding box center [390, 188] width 781 height 377
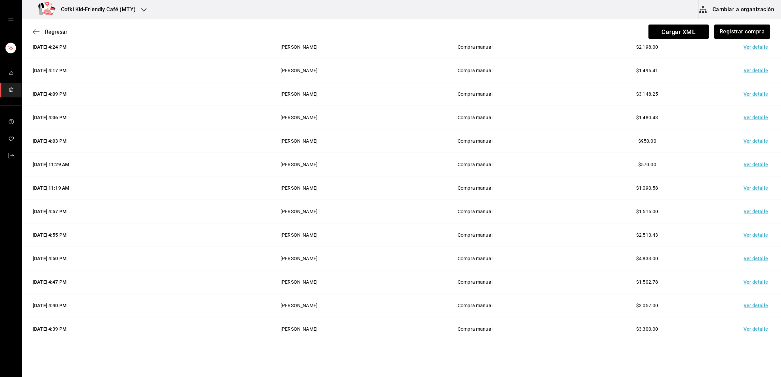
click at [749, 91] on td "Ver detalle" at bounding box center [757, 94] width 48 height 24
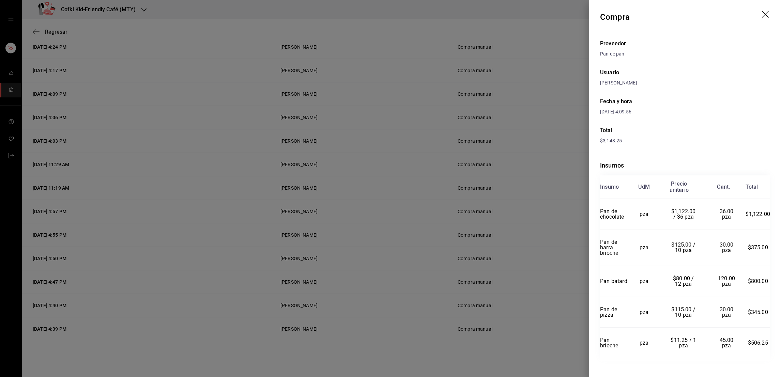
click at [536, 165] on div at bounding box center [390, 188] width 781 height 377
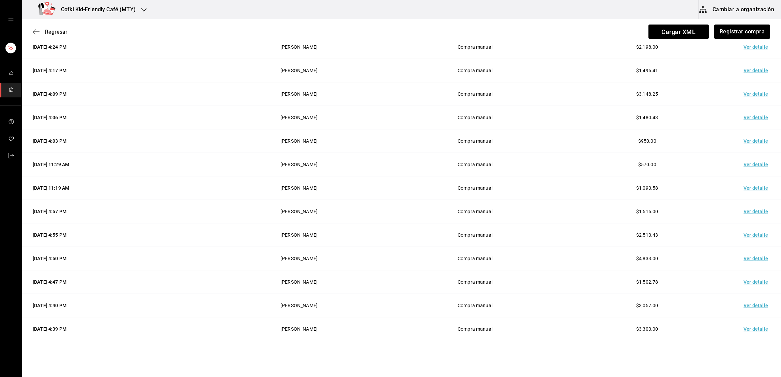
click at [749, 70] on td "Ver detalle" at bounding box center [757, 71] width 48 height 24
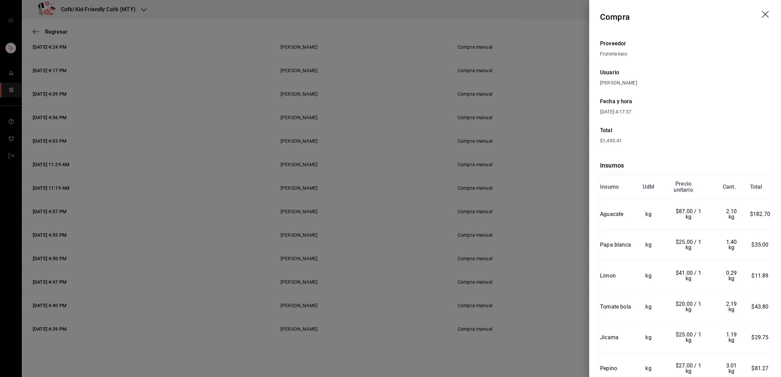
click at [553, 158] on div at bounding box center [390, 188] width 781 height 377
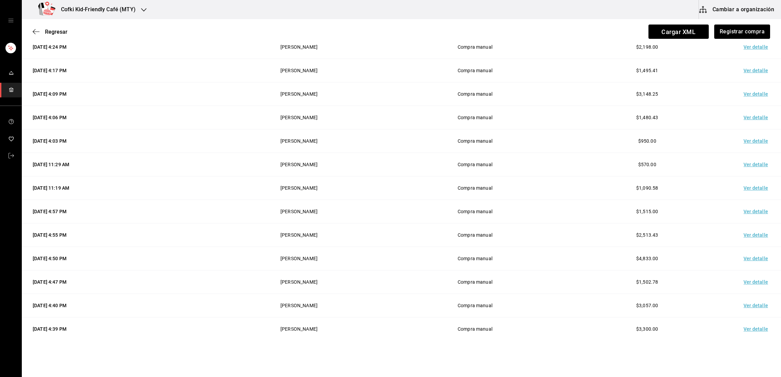
click at [746, 49] on td "Ver detalle" at bounding box center [757, 47] width 48 height 24
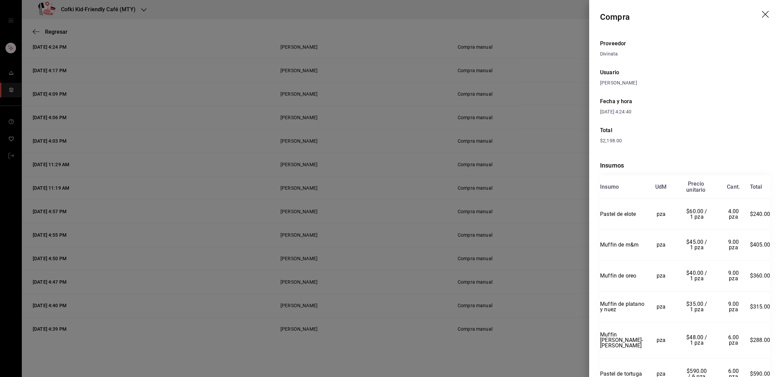
click at [557, 173] on div at bounding box center [390, 188] width 781 height 377
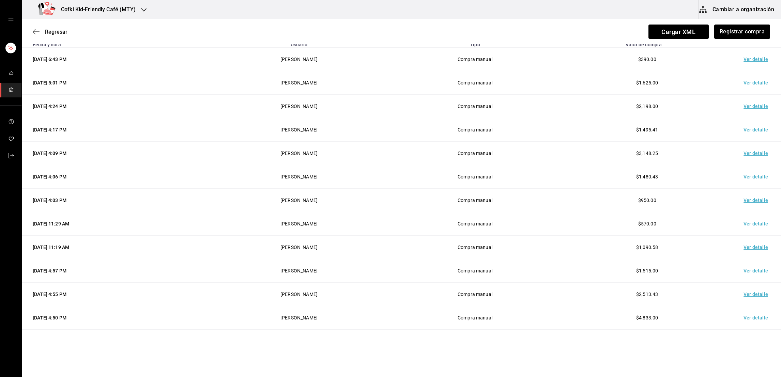
scroll to position [52, 0]
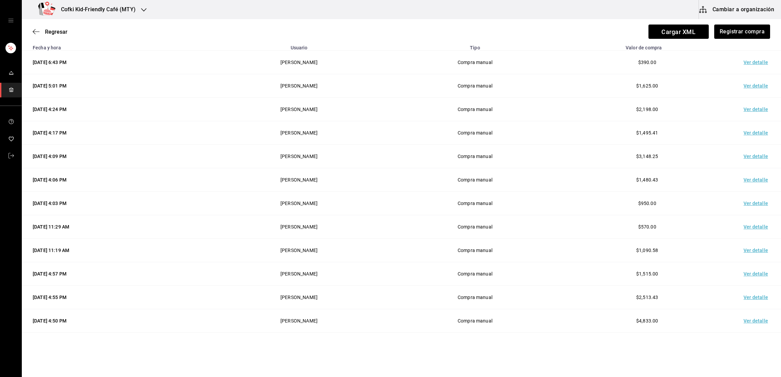
click at [750, 82] on td "Ver detalle" at bounding box center [757, 86] width 48 height 24
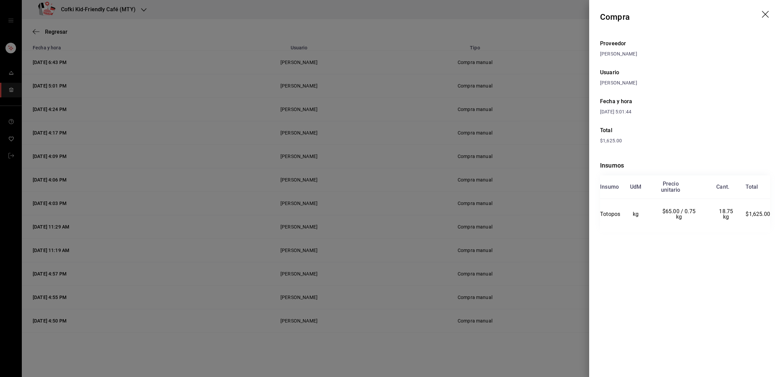
click at [573, 201] on div at bounding box center [390, 188] width 781 height 377
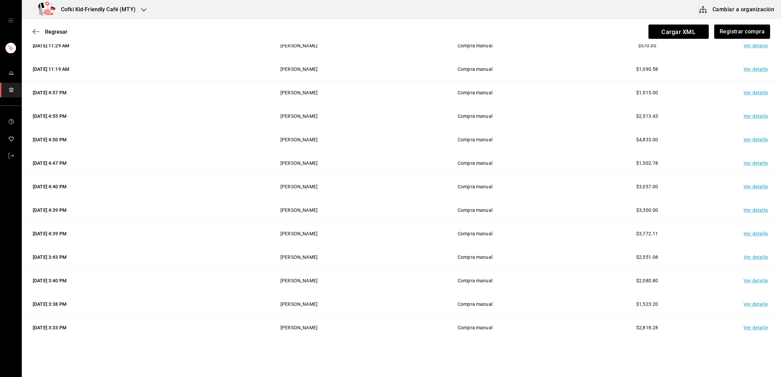
scroll to position [236, 0]
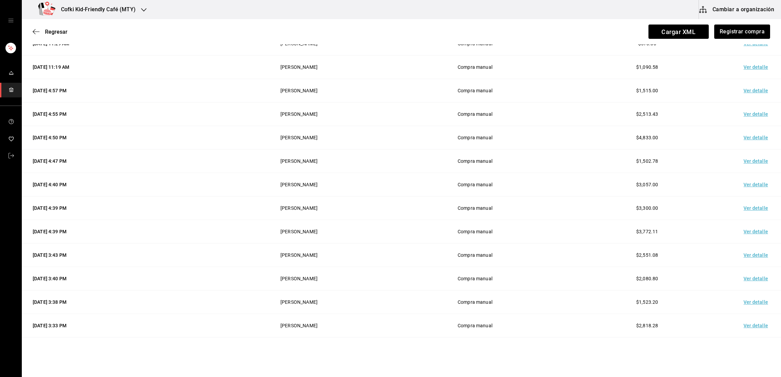
click at [140, 266] on td "[DATE] 3:43 PM" at bounding box center [115, 256] width 187 height 24
click at [147, 223] on td "[DATE] 4:39 PM" at bounding box center [115, 232] width 187 height 24
click at [746, 332] on td "Ver detalle" at bounding box center [757, 326] width 48 height 24
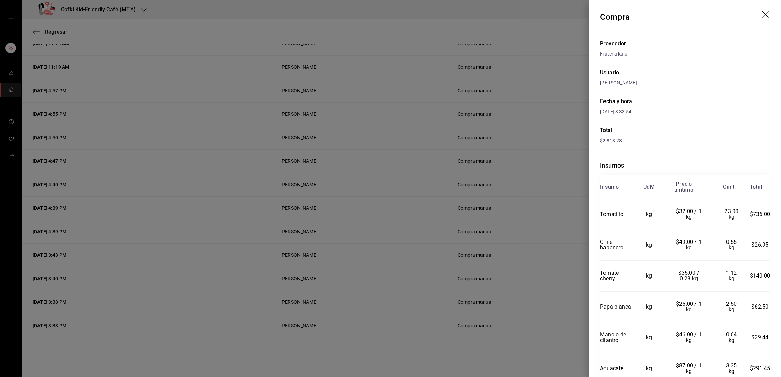
click at [518, 332] on div at bounding box center [390, 188] width 781 height 377
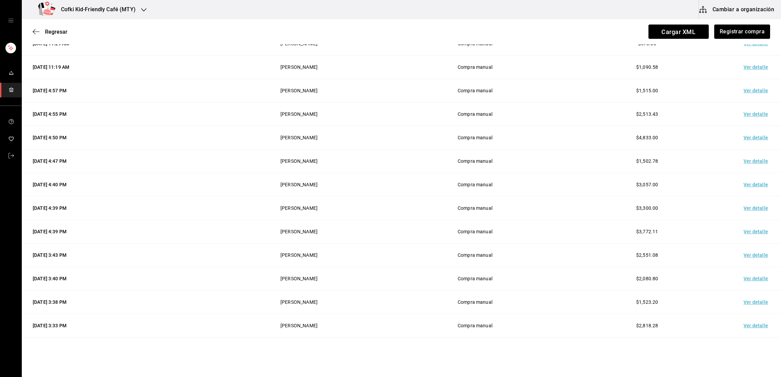
click at [760, 310] on td "Ver detalle" at bounding box center [757, 303] width 48 height 24
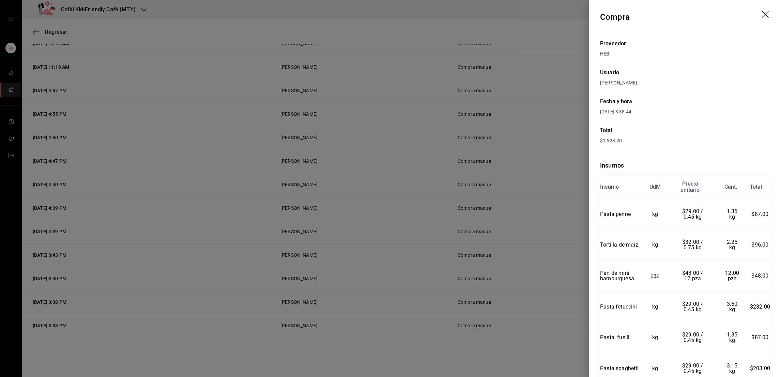
click at [555, 317] on div at bounding box center [390, 188] width 781 height 377
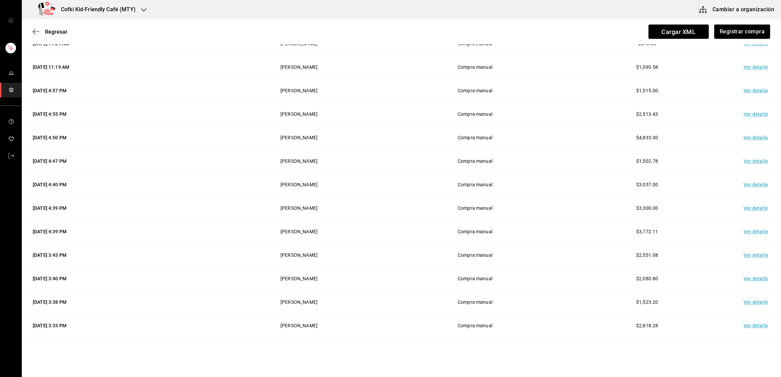
click at [745, 281] on td "Ver detalle" at bounding box center [757, 279] width 48 height 24
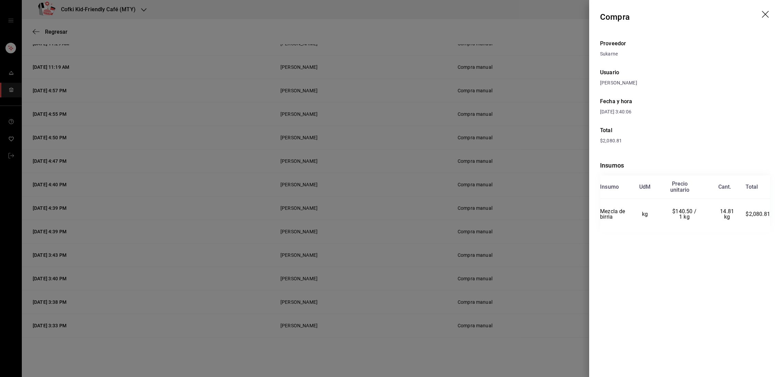
click at [545, 321] on div at bounding box center [390, 188] width 781 height 377
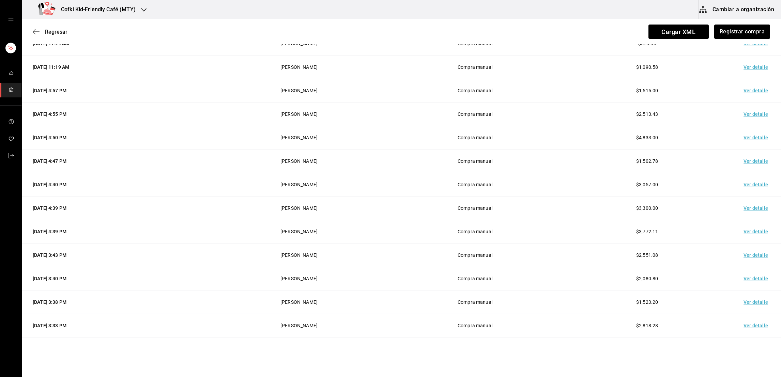
scroll to position [365, 0]
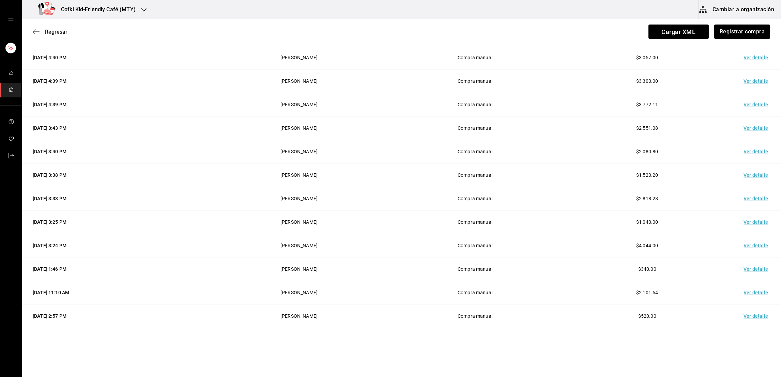
click at [749, 296] on td "Ver detalle" at bounding box center [757, 293] width 48 height 24
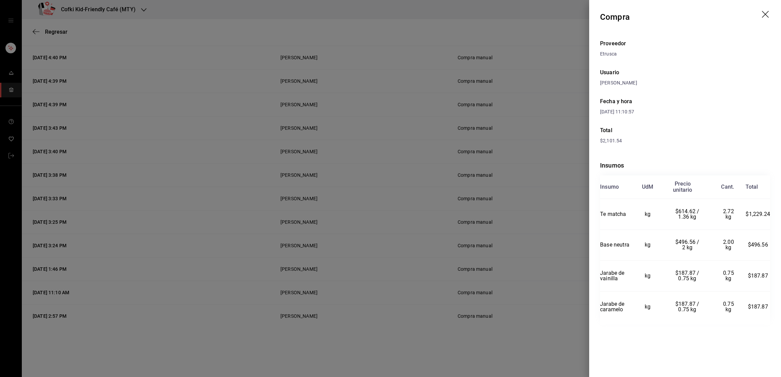
click at [598, 313] on div "Proveedor Etrusca Usuario Oscar Aguilar Fecha y hora 19/08/2025 11:10:57 Total …" at bounding box center [685, 190] width 192 height 312
click at [558, 323] on div at bounding box center [390, 188] width 781 height 377
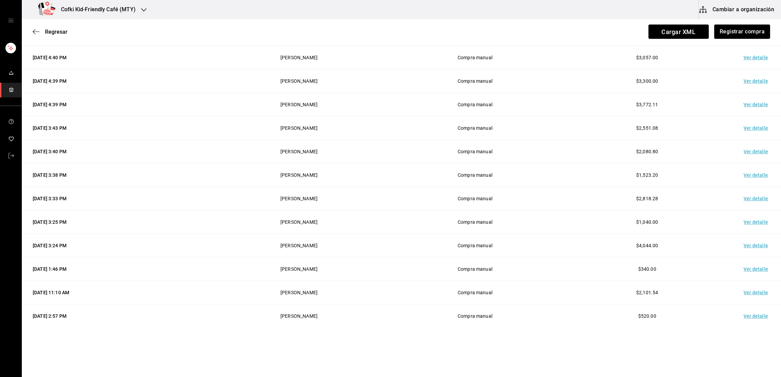
click at [750, 242] on td "Ver detalle" at bounding box center [757, 246] width 48 height 24
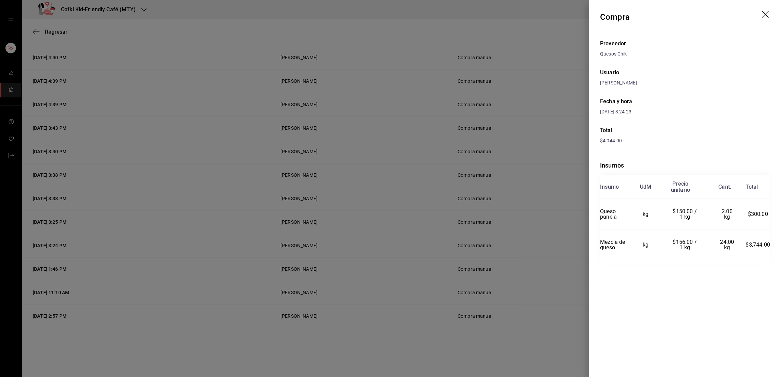
click at [420, 65] on div at bounding box center [390, 188] width 781 height 377
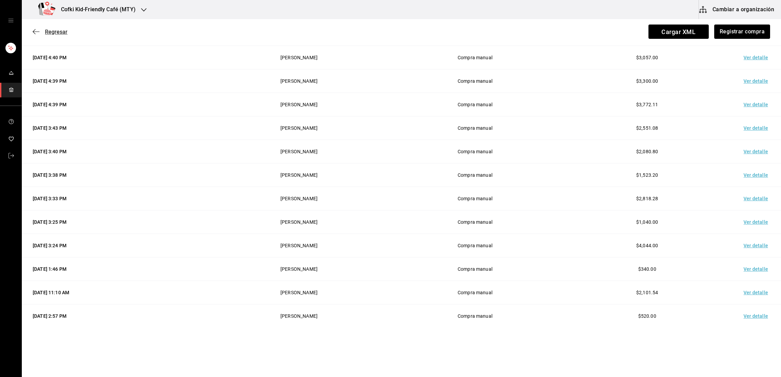
click at [52, 32] on span "Regresar" at bounding box center [56, 32] width 22 height 6
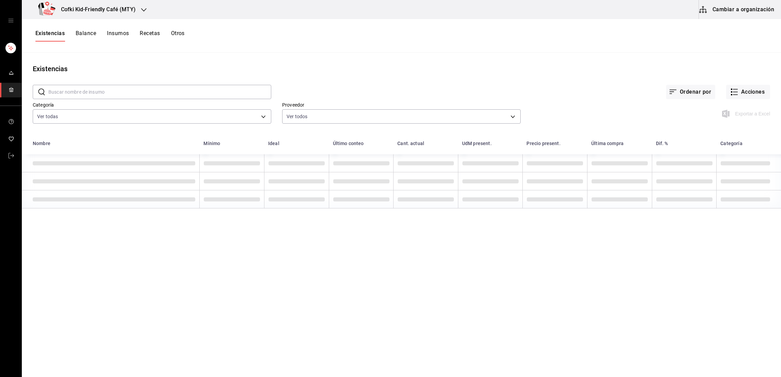
click at [52, 32] on button "Existencias" at bounding box center [49, 36] width 29 height 12
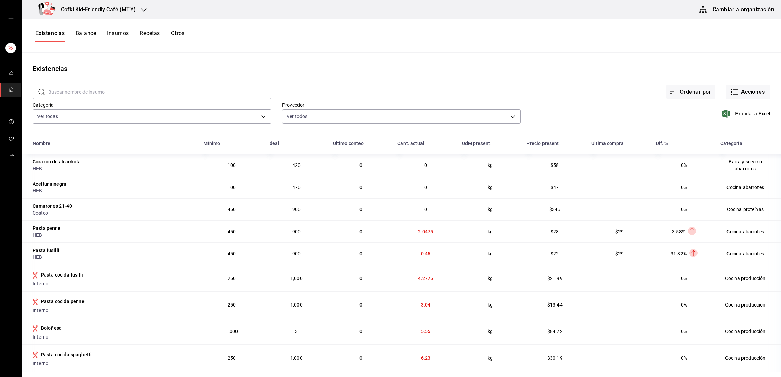
click at [390, 52] on div "Existencias Balance Insumos Recetas Otros" at bounding box center [401, 36] width 759 height 34
click at [739, 89] on button "Acciones" at bounding box center [748, 92] width 44 height 14
click at [720, 110] on span "Conteo" at bounding box center [740, 110] width 57 height 7
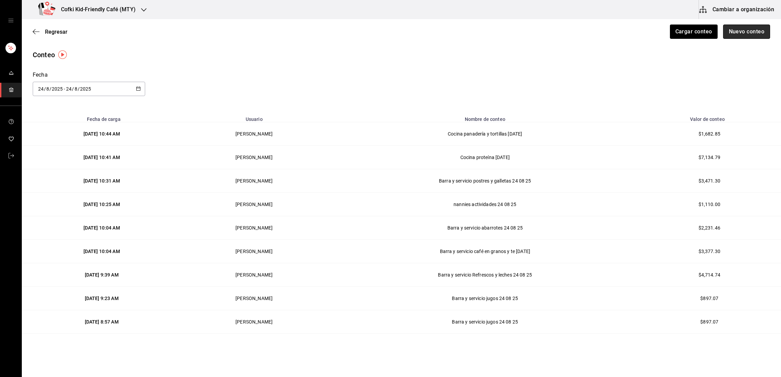
click at [735, 29] on button "Nuevo conteo" at bounding box center [746, 32] width 47 height 14
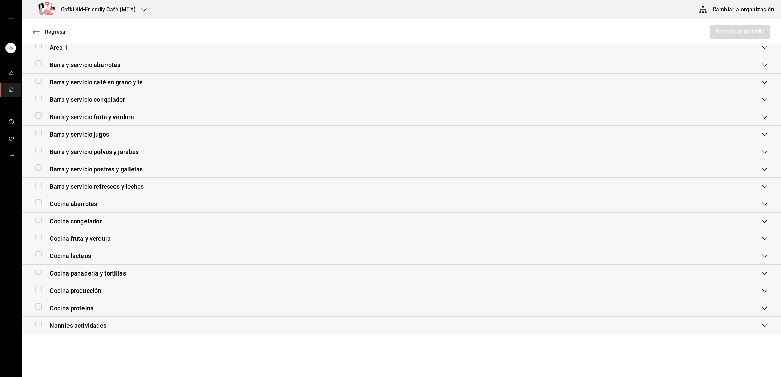
scroll to position [85, 0]
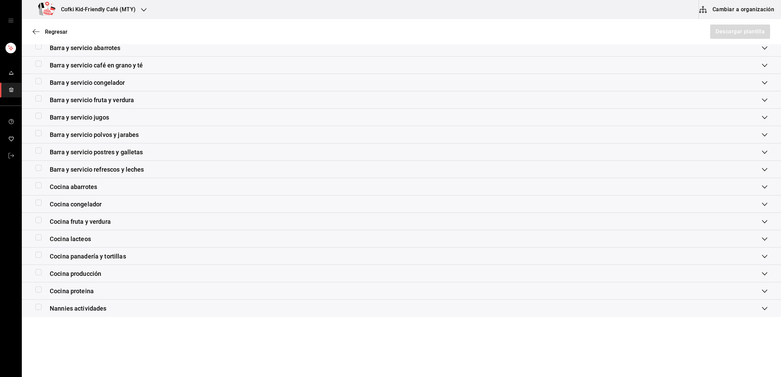
click at [36, 238] on input "checkbox" at bounding box center [38, 237] width 6 height 6
checkbox input "true"
click at [709, 36] on button "Descargar plantilla" at bounding box center [739, 32] width 61 height 14
click at [54, 32] on span "Regresar" at bounding box center [56, 32] width 22 height 6
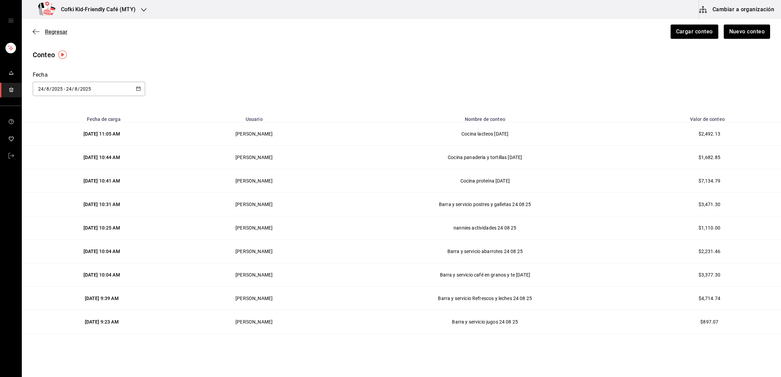
click at [55, 33] on span "Regresar" at bounding box center [56, 32] width 22 height 6
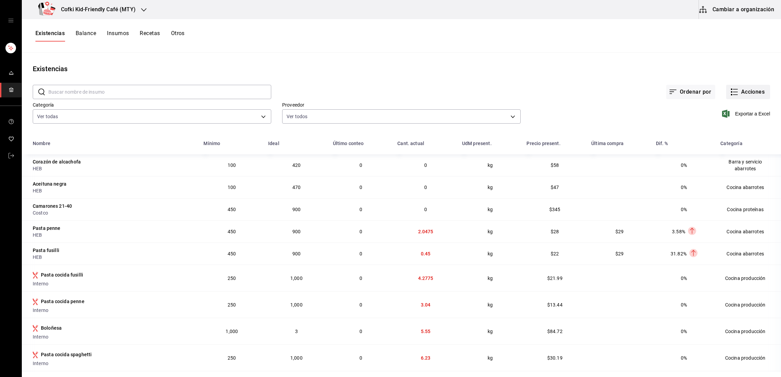
click at [734, 93] on button "Acciones" at bounding box center [748, 92] width 44 height 14
click at [130, 112] on div at bounding box center [390, 188] width 781 height 377
click at [130, 124] on div "Categoría Ver todas 4c1c7c43-2959-4713-a3b9-c4f8523f31a4,3951d0b8-716e-489a-898…" at bounding box center [146, 108] width 249 height 35
click at [132, 123] on body "Cofki Kid-Friendly Café (MTY) Cambiar a organización Existencias Balance Insumo…" at bounding box center [390, 186] width 781 height 372
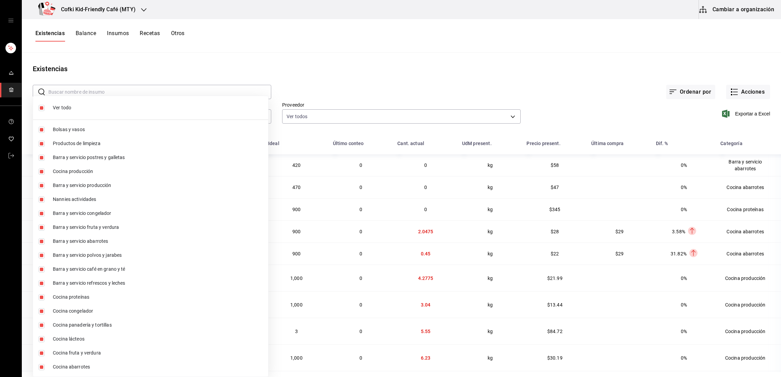
click at [40, 108] on input "checkbox" at bounding box center [41, 108] width 6 height 6
checkbox input "false"
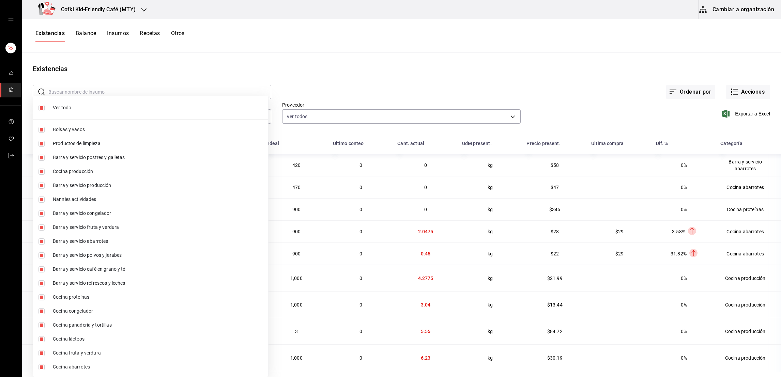
checkbox input "false"
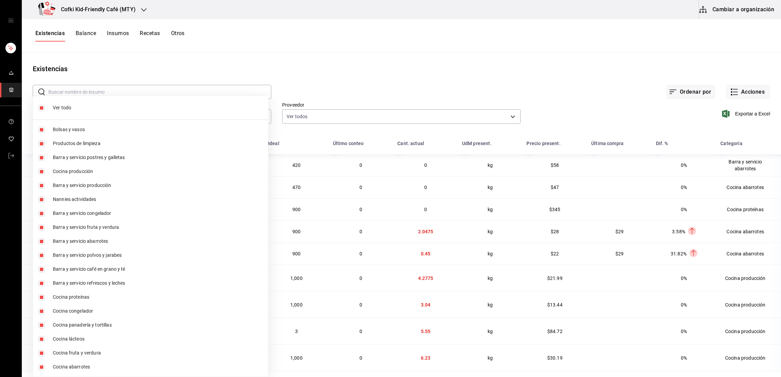
checkbox input "false"
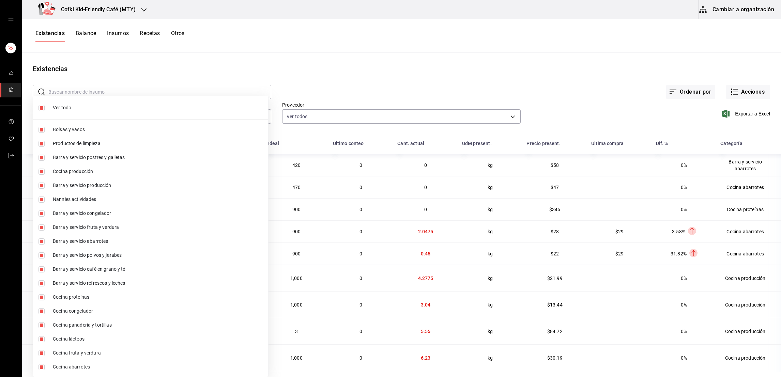
checkbox input "false"
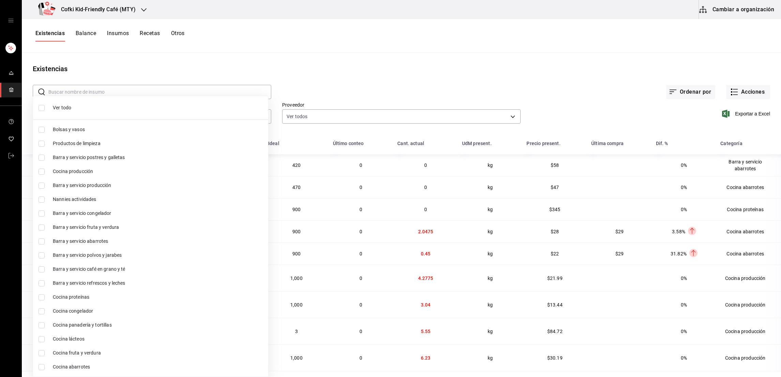
click at [41, 313] on input "checkbox" at bounding box center [41, 311] width 6 height 6
checkbox input "true"
type input "d5bb2eec-c54a-49b3-9497-fb3d989e6e31"
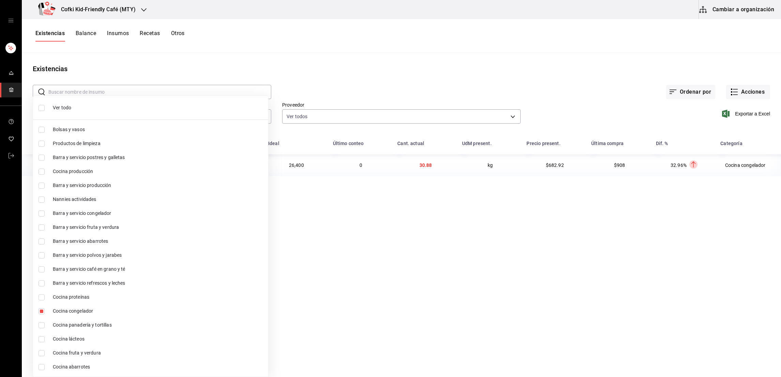
click at [389, 46] on div at bounding box center [390, 188] width 781 height 377
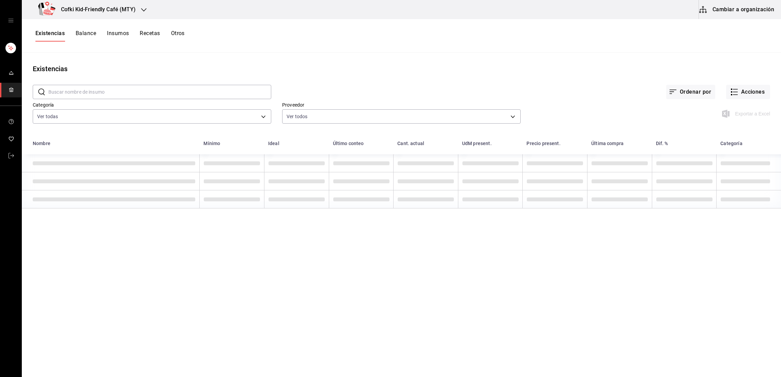
click at [183, 91] on input "text" at bounding box center [159, 92] width 223 height 14
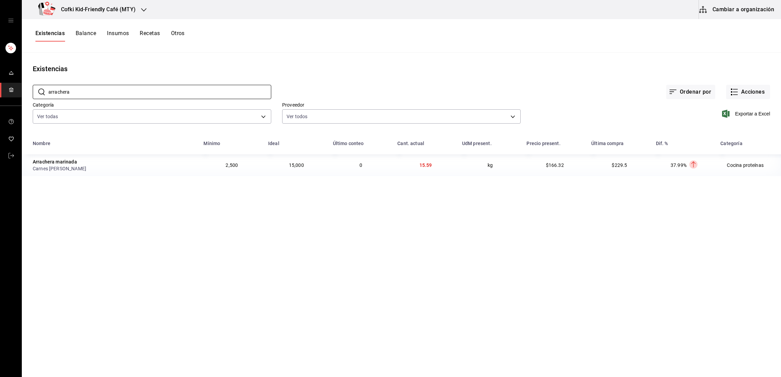
type input "arrachera"
click at [432, 168] on td "15.59" at bounding box center [425, 165] width 65 height 22
drag, startPoint x: 431, startPoint y: 166, endPoint x: 414, endPoint y: 167, distance: 16.7
click at [414, 167] on td "15.59" at bounding box center [425, 165] width 65 height 22
click at [9, 88] on icon "mailbox folders" at bounding box center [11, 88] width 4 height 1
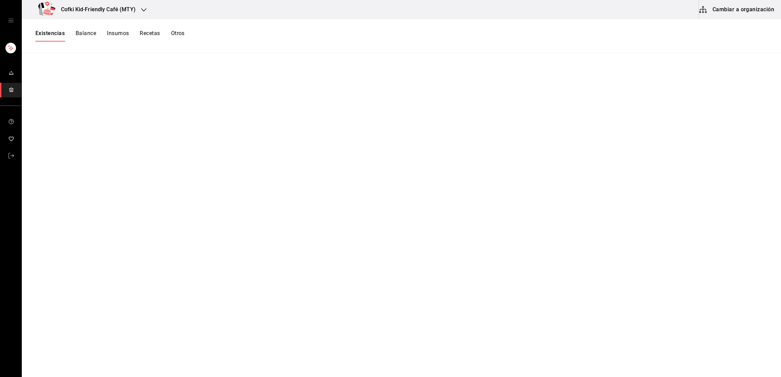
click at [87, 30] on button "Balance" at bounding box center [86, 36] width 20 height 12
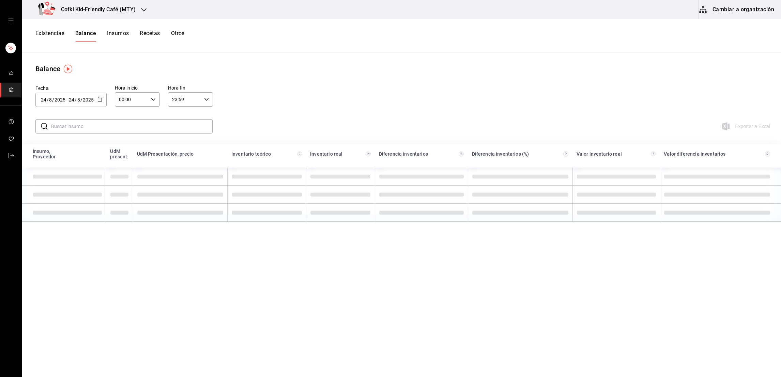
click at [48, 37] on button "Existencias" at bounding box center [49, 36] width 29 height 12
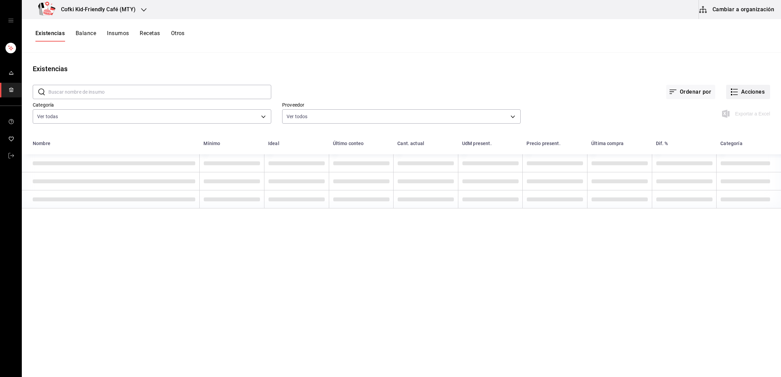
click at [743, 89] on button "Acciones" at bounding box center [748, 92] width 44 height 14
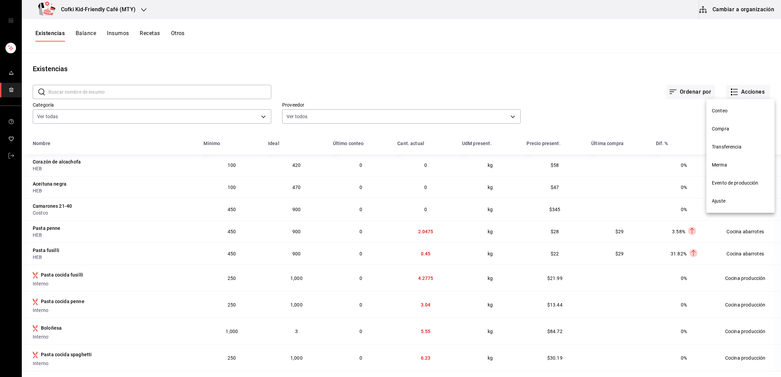
click at [725, 159] on li "Merma" at bounding box center [740, 165] width 68 height 18
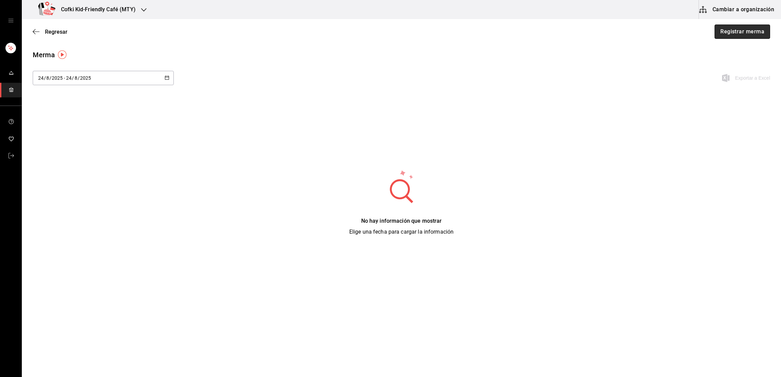
click at [741, 35] on button "Registrar merma" at bounding box center [742, 32] width 56 height 14
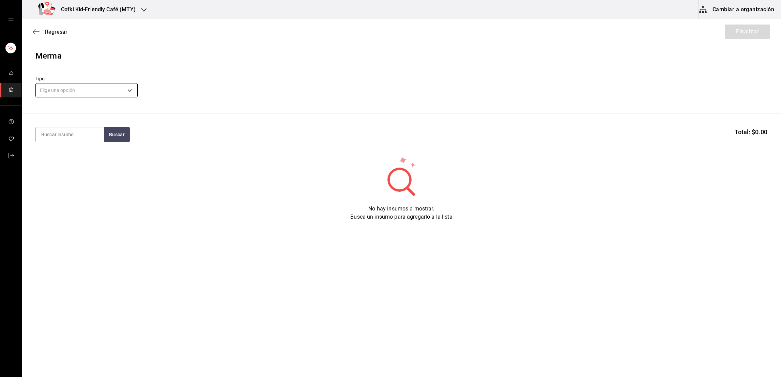
click at [106, 93] on body "Cofki Kid-Friendly Café (MTY) Cambiar a organización Regresar Finalizar Merma T…" at bounding box center [390, 169] width 781 height 339
click at [60, 146] on li "Caducados" at bounding box center [87, 145] width 102 height 11
click at [100, 102] on header "Merma Tipo Caducados EXPIRED" at bounding box center [401, 82] width 759 height 64
click at [103, 94] on body "Cofki Kid-Friendly Café (MTY) Cambiar a organización Regresar Finalizar Merma T…" at bounding box center [390, 169] width 781 height 339
click at [66, 155] on li "Echado a perder" at bounding box center [87, 156] width 102 height 11
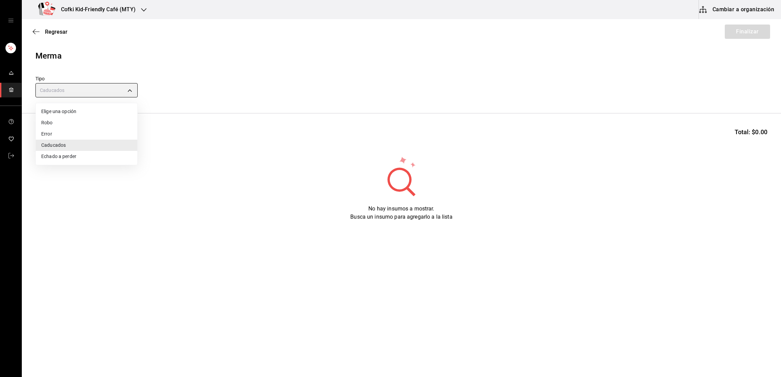
type input "SPOILED"
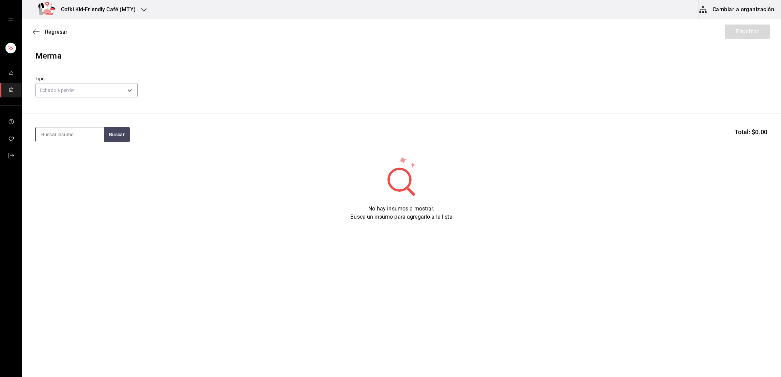
click at [70, 134] on input at bounding box center [70, 134] width 68 height 14
type input "arracher"
drag, startPoint x: 140, startPoint y: 131, endPoint x: 129, endPoint y: 127, distance: 11.5
click at [129, 127] on div "arracher Buscar Total: $0.00" at bounding box center [401, 134] width 732 height 15
click at [128, 127] on button "Buscar" at bounding box center [117, 134] width 26 height 15
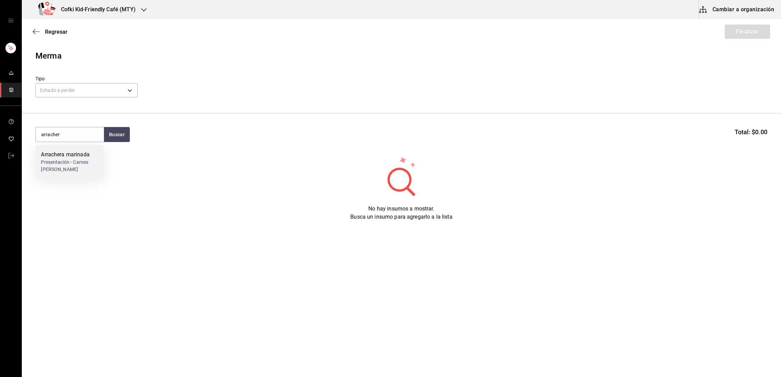
click at [81, 163] on div "Presentación - Carnes sepulveda" at bounding box center [69, 166] width 57 height 14
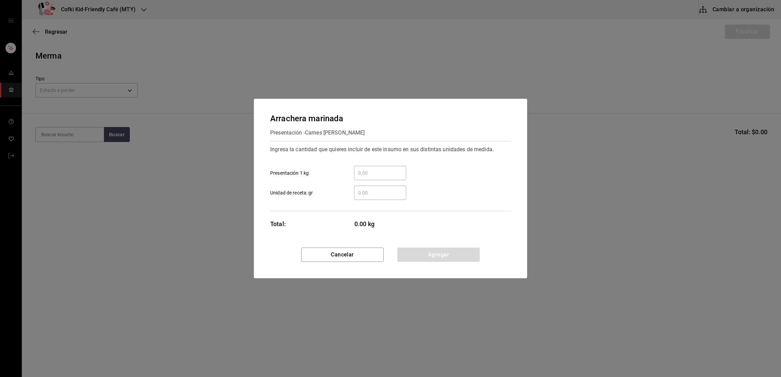
click at [374, 190] on input "​ Unidad de receta: gr" at bounding box center [380, 193] width 52 height 8
type input "700"
click at [434, 253] on button "Agregar" at bounding box center [438, 255] width 82 height 14
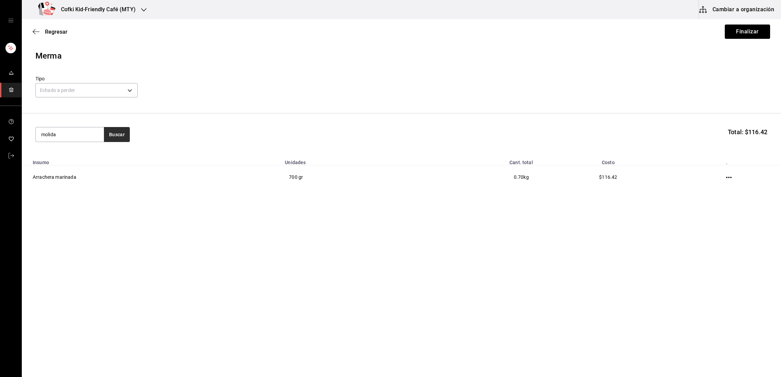
type input "molida"
click at [119, 138] on button "Buscar" at bounding box center [117, 134] width 26 height 15
click at [82, 162] on div "Presentación - Carnes calvi" at bounding box center [69, 166] width 57 height 14
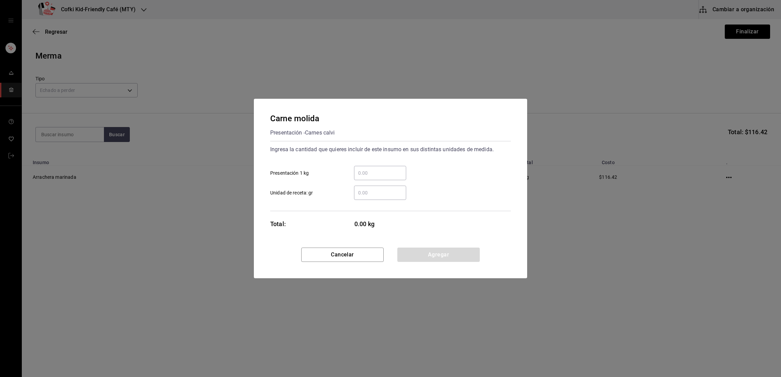
click at [370, 173] on input "​ Presentación 1 kg" at bounding box center [380, 173] width 52 height 8
type input "1"
click at [451, 170] on div "1 ​ Presentación 1 kg" at bounding box center [388, 170] width 246 height 20
click at [428, 258] on button "Agregar" at bounding box center [438, 255] width 82 height 14
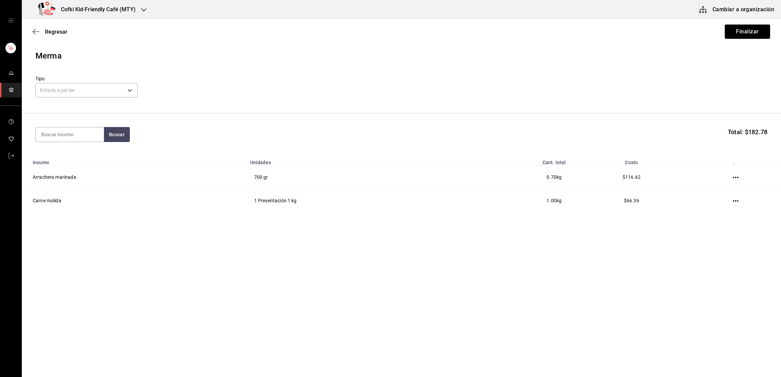
click at [428, 258] on main "Regresar Finalizar Merma Tipo Echado a perder SPOILED Buscar Total: $182.78 Ins…" at bounding box center [401, 179] width 759 height 320
click at [739, 38] on button "Finalizar" at bounding box center [747, 32] width 45 height 14
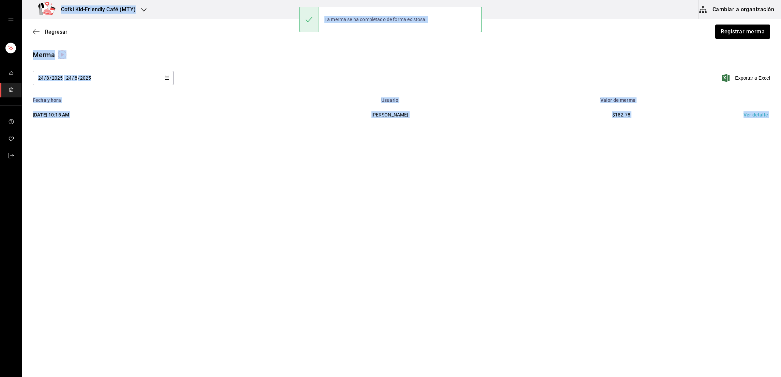
click at [431, 200] on main "Regresar Registrar merma Merma 2025-08-24 24 / 8 / 2025 - 2025-08-24 24 / 8 / 2…" at bounding box center [401, 179] width 759 height 320
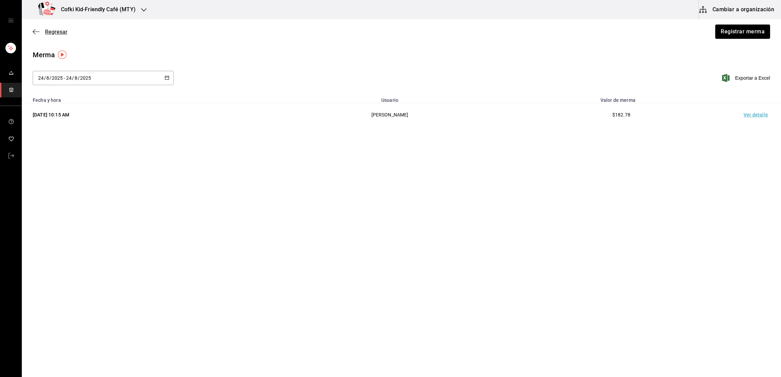
click at [48, 29] on span "Regresar" at bounding box center [56, 32] width 22 height 6
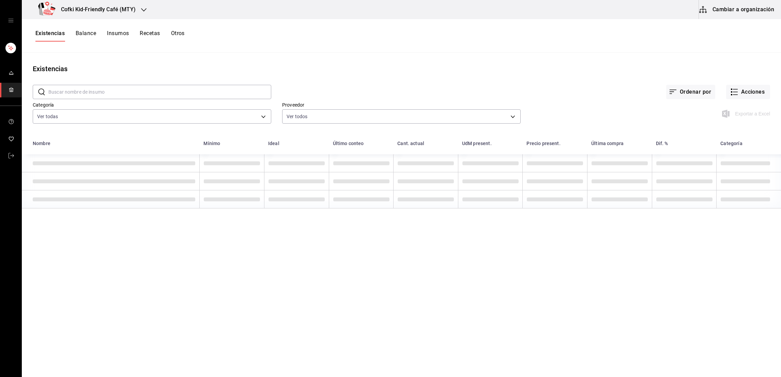
click at [85, 96] on input "text" at bounding box center [159, 92] width 223 height 14
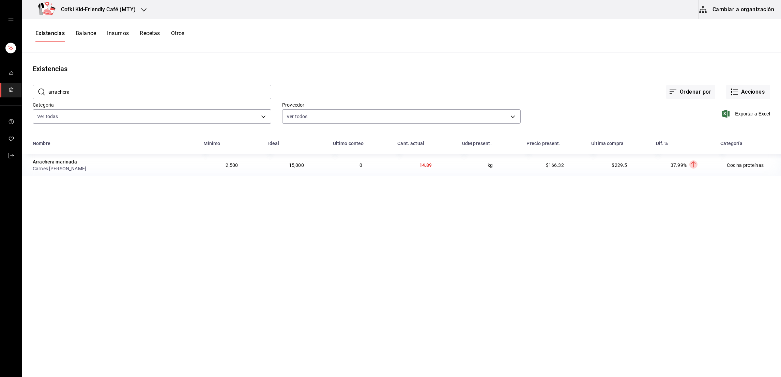
click at [68, 95] on input "arrachera" at bounding box center [159, 92] width 223 height 14
click at [57, 95] on input "chorizo" at bounding box center [159, 92] width 223 height 14
click at [55, 94] on input "peperoni" at bounding box center [159, 92] width 223 height 14
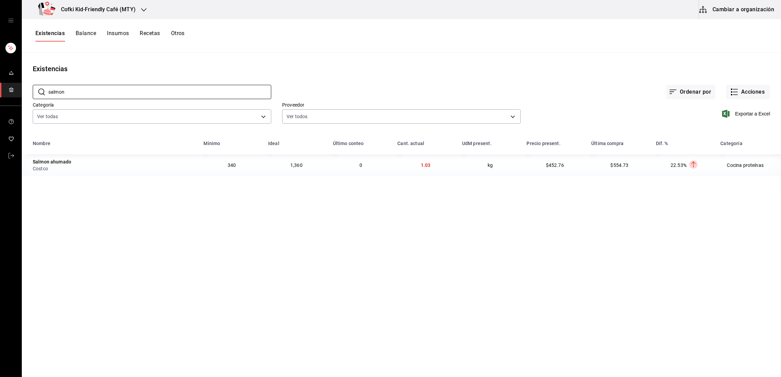
drag, startPoint x: 179, startPoint y: 93, endPoint x: 28, endPoint y: 103, distance: 151.9
click at [28, 103] on div "​ salmon ​ Ordenar por Acciones Categoría Ver todas 4c1c7c43-2959-4713-a3b9-c4f…" at bounding box center [401, 105] width 759 height 63
click at [56, 96] on input "cochinita" at bounding box center [159, 92] width 223 height 14
type input "barbacoa"
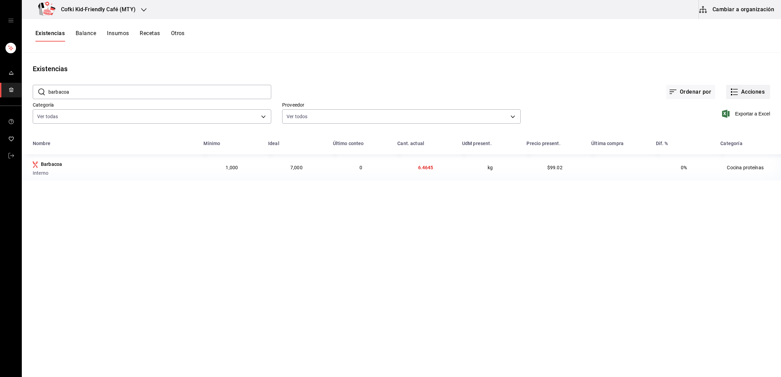
click at [745, 93] on button "Acciones" at bounding box center [748, 92] width 44 height 14
click at [719, 112] on span "Conteo" at bounding box center [741, 110] width 57 height 7
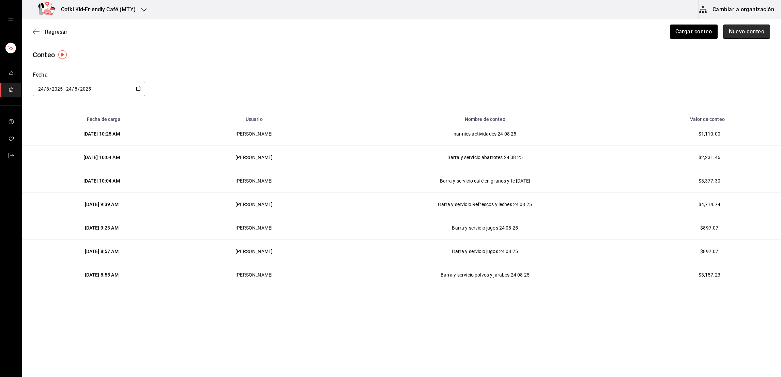
click at [741, 34] on button "Nuevo conteo" at bounding box center [746, 32] width 47 height 14
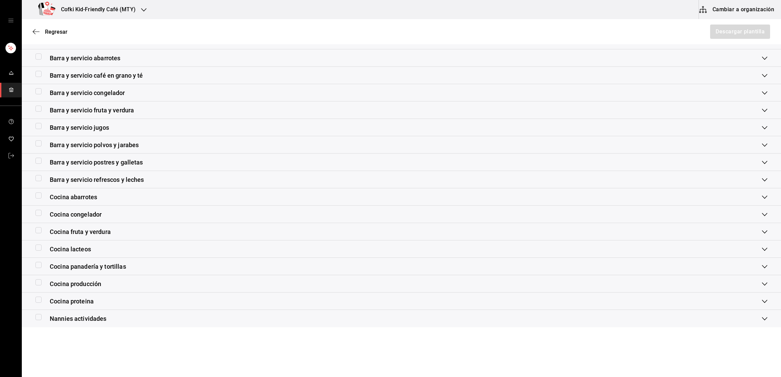
scroll to position [85, 0]
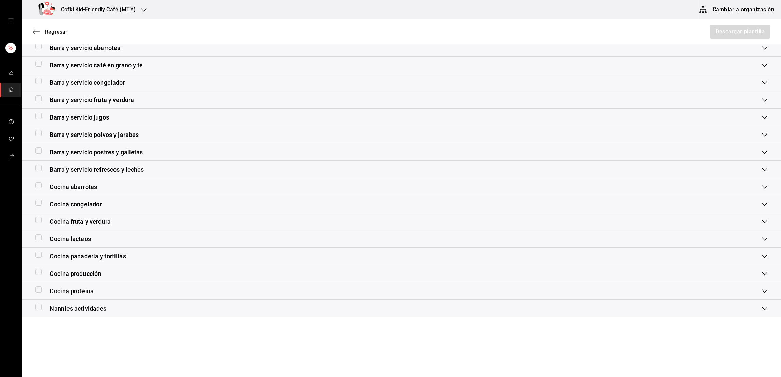
click at [38, 255] on input "checkbox" at bounding box center [38, 255] width 6 height 6
checkbox input "true"
click at [726, 27] on button "Descargar plantilla" at bounding box center [739, 32] width 61 height 14
click at [62, 32] on span "Regresar" at bounding box center [56, 32] width 22 height 6
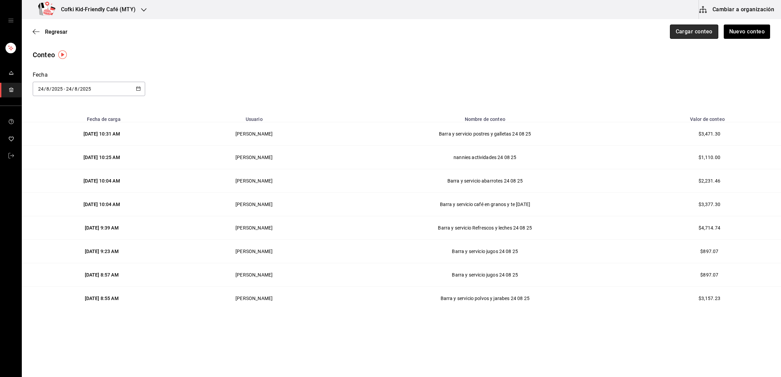
click at [688, 26] on button "Cargar conteo" at bounding box center [694, 32] width 48 height 14
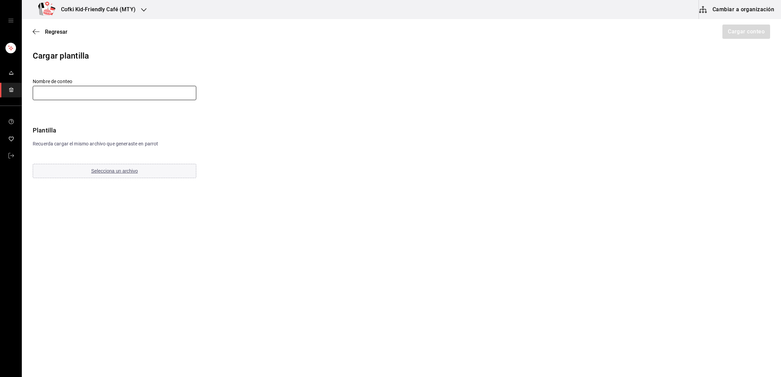
click at [89, 91] on input "text" at bounding box center [115, 93] width 164 height 14
type input "Cocina proteína 24-08-25"
click at [108, 172] on span "Selecciona un archivo" at bounding box center [114, 170] width 47 height 5
click at [725, 36] on button "Cargar conteo" at bounding box center [746, 32] width 48 height 14
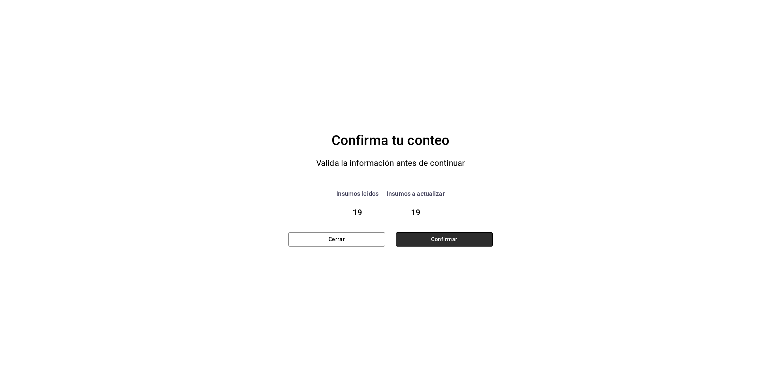
click at [436, 236] on button "Confirmar" at bounding box center [444, 239] width 97 height 14
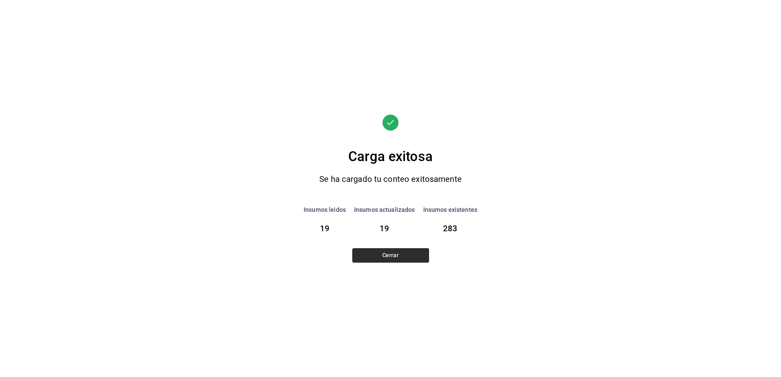
click at [404, 254] on button "Cerrar" at bounding box center [390, 255] width 77 height 14
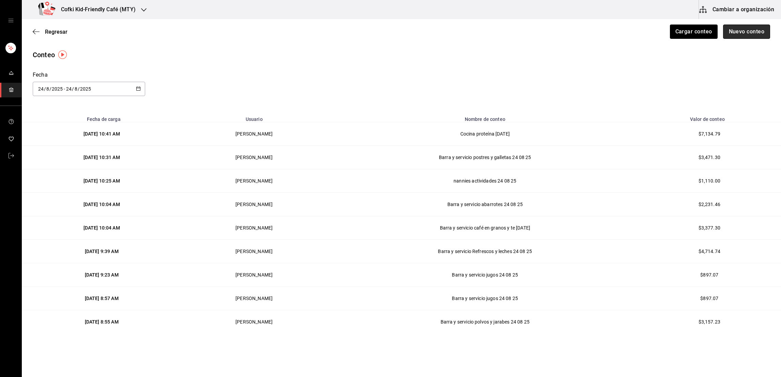
click at [737, 29] on button "Nuevo conteo" at bounding box center [746, 32] width 47 height 14
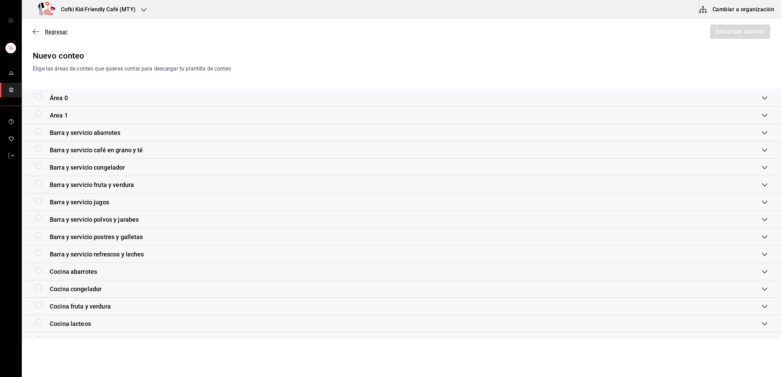
click at [59, 33] on span "Regresar" at bounding box center [56, 32] width 22 height 6
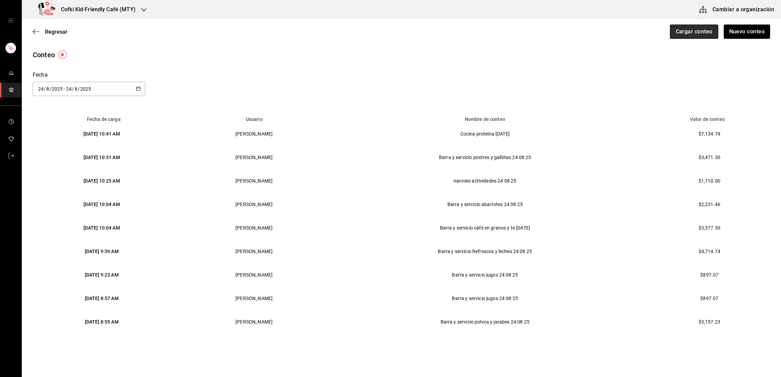
click at [674, 38] on button "Cargar conteo" at bounding box center [694, 32] width 48 height 14
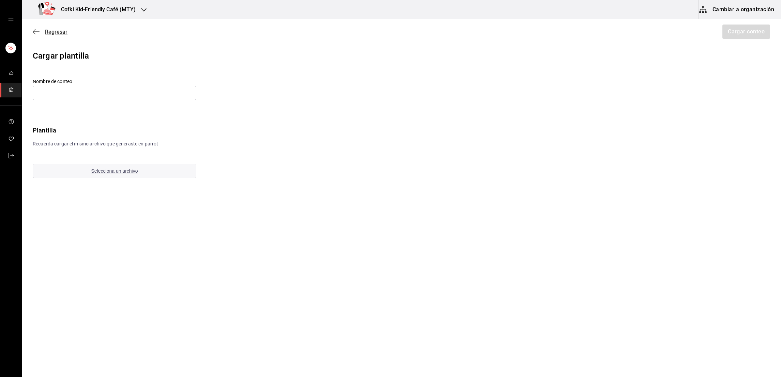
click at [56, 32] on span "Regresar" at bounding box center [56, 32] width 22 height 6
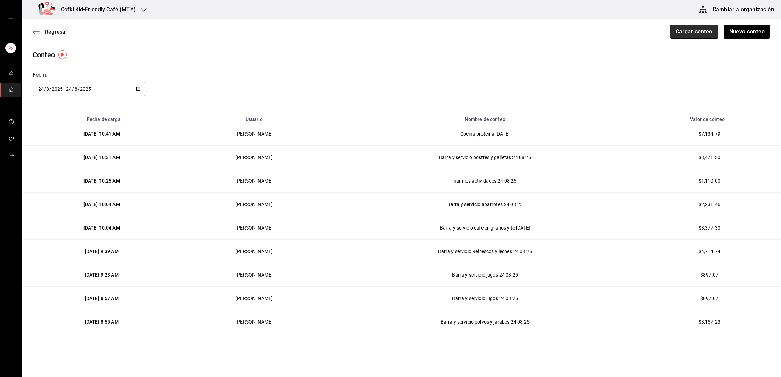
click at [679, 33] on button "Cargar conteo" at bounding box center [694, 32] width 48 height 14
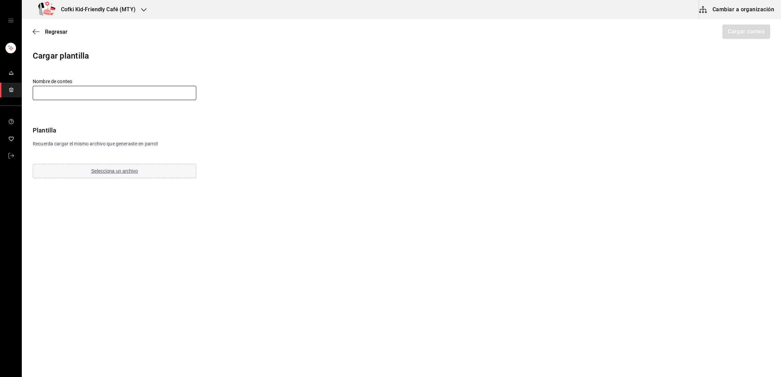
click at [160, 93] on input "text" at bounding box center [115, 93] width 164 height 14
click at [103, 94] on input "Cocina panadería y tortillas 28-07-25" at bounding box center [115, 93] width 164 height 14
type input "Cocina panadería y tortillas 24-08-25"
click at [162, 221] on main "Regresar Cargar conteo Cargar plantilla Nombre de conteo Cocina panadería y tor…" at bounding box center [401, 179] width 759 height 320
click at [107, 170] on span "Selecciona un archivo" at bounding box center [114, 170] width 47 height 5
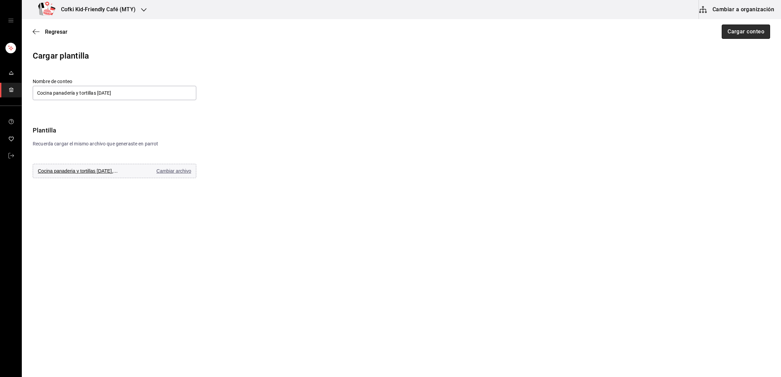
click at [738, 29] on button "Cargar conteo" at bounding box center [746, 32] width 48 height 14
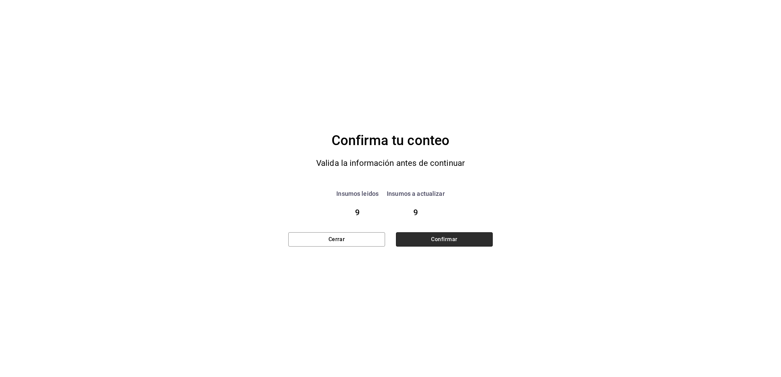
click at [420, 237] on button "Confirmar" at bounding box center [444, 239] width 97 height 14
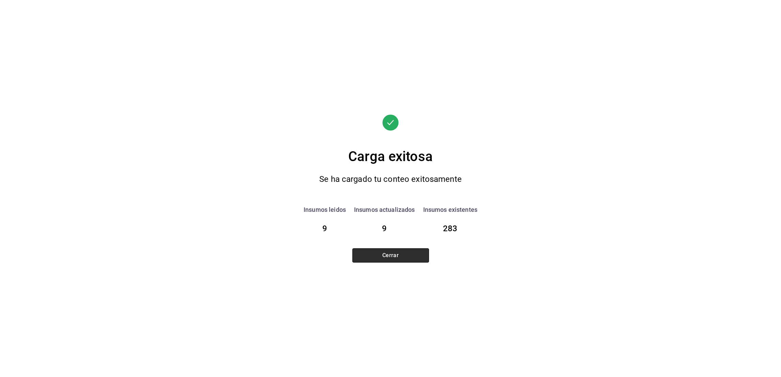
click at [411, 249] on button "Cerrar" at bounding box center [390, 255] width 77 height 14
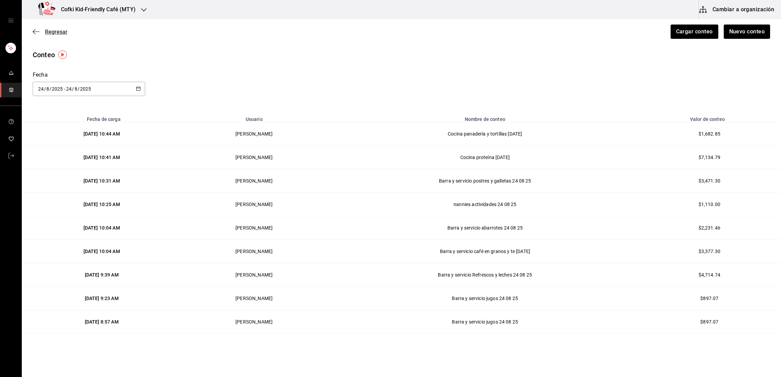
click at [55, 29] on span "Regresar" at bounding box center [56, 32] width 22 height 6
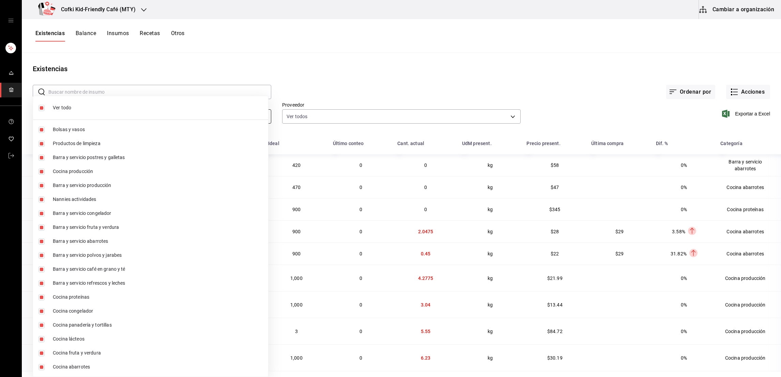
click at [263, 112] on body "Cofki Kid-Friendly Café (MTY) Cambiar a organización Existencias Balance Insumo…" at bounding box center [390, 186] width 781 height 372
click at [43, 107] on input "checkbox" at bounding box center [41, 108] width 6 height 6
checkbox input "false"
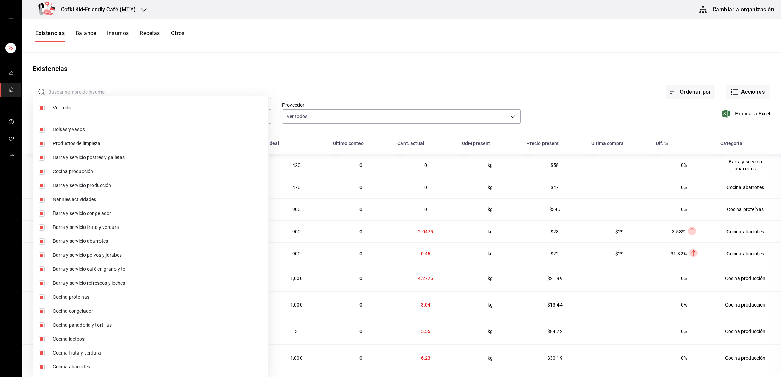
checkbox input "false"
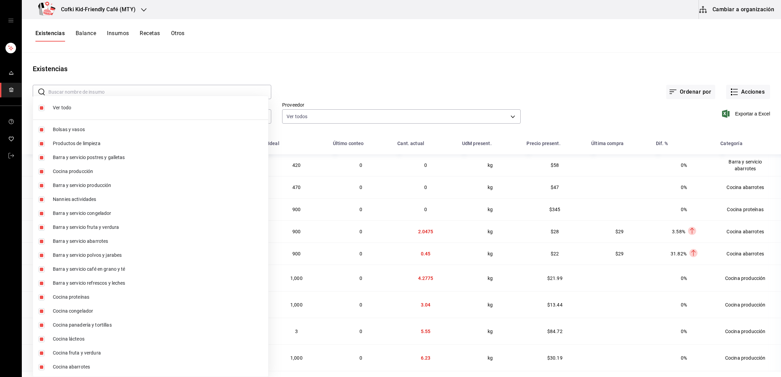
checkbox input "false"
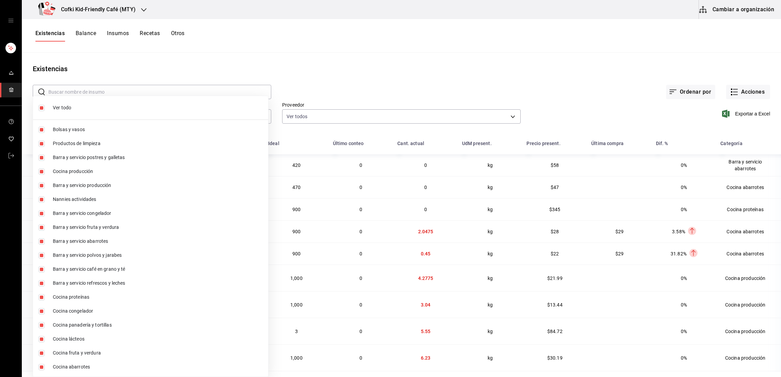
checkbox input "false"
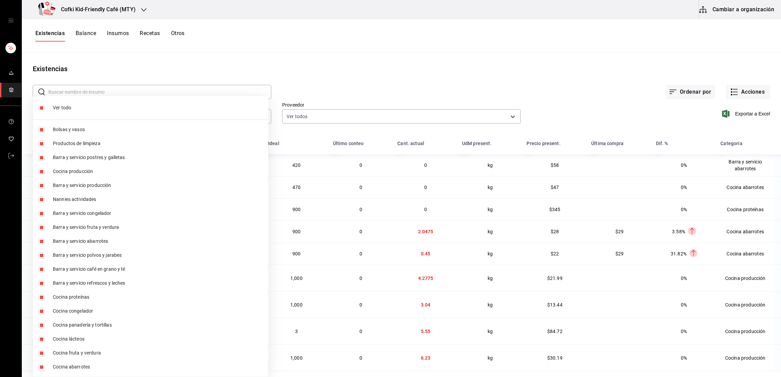
checkbox input "false"
click at [43, 338] on input "checkbox" at bounding box center [41, 339] width 6 height 6
checkbox input "true"
type input "630b9885-e769-4cf3-9814-ac2c25494156"
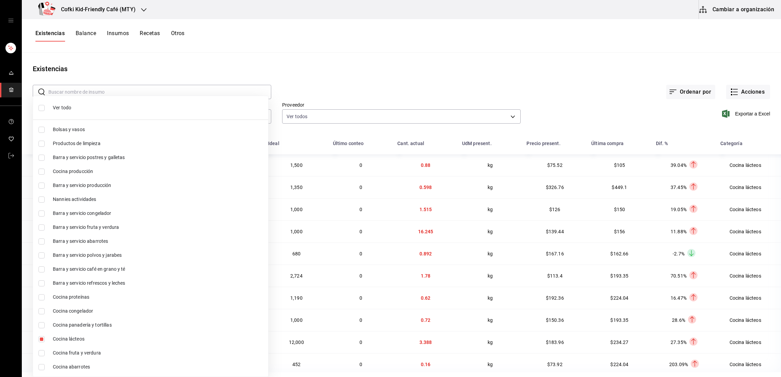
click at [326, 91] on div at bounding box center [390, 188] width 781 height 377
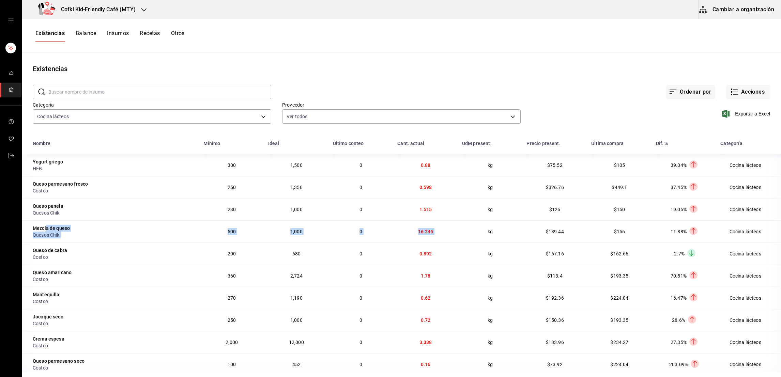
drag, startPoint x: 46, startPoint y: 226, endPoint x: 457, endPoint y: 234, distance: 410.6
click at [457, 234] on tr "Mezcla de queso Quesos Chik 500 1,000 0 16.245 kg $139.44 $156 11.88% Layer 1 C…" at bounding box center [401, 231] width 759 height 22
drag, startPoint x: 60, startPoint y: 269, endPoint x: 453, endPoint y: 275, distance: 392.8
click at [453, 275] on tr "Queso amaricano Costco 360 2,724 0 1.78 kg $113.4 $193.35 70.51% Layer 1 Cocina…" at bounding box center [401, 276] width 759 height 22
click at [733, 92] on button "Acciones" at bounding box center [748, 92] width 44 height 14
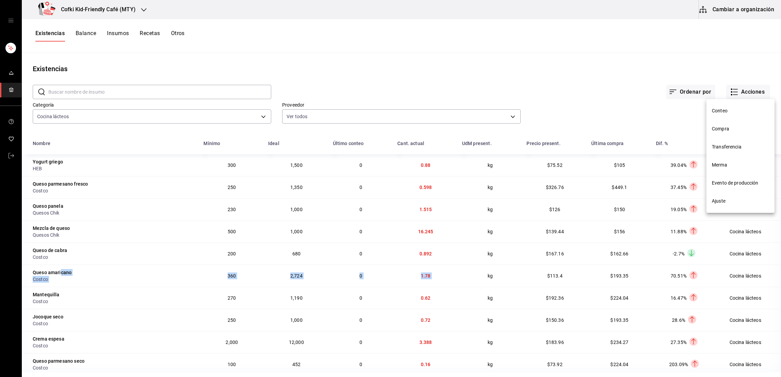
click at [723, 109] on span "Conteo" at bounding box center [740, 110] width 57 height 7
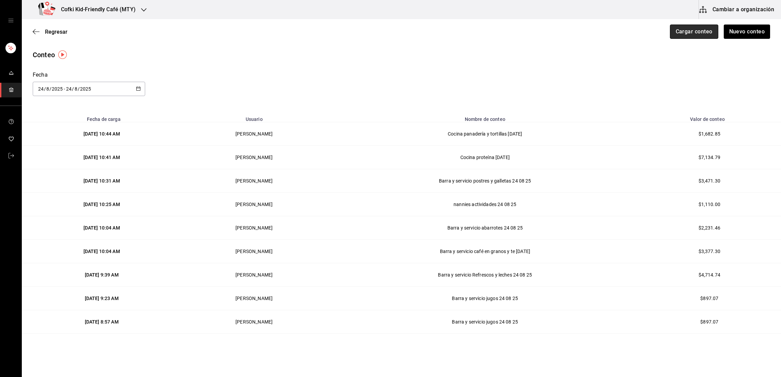
click at [692, 33] on button "Cargar conteo" at bounding box center [694, 32] width 48 height 14
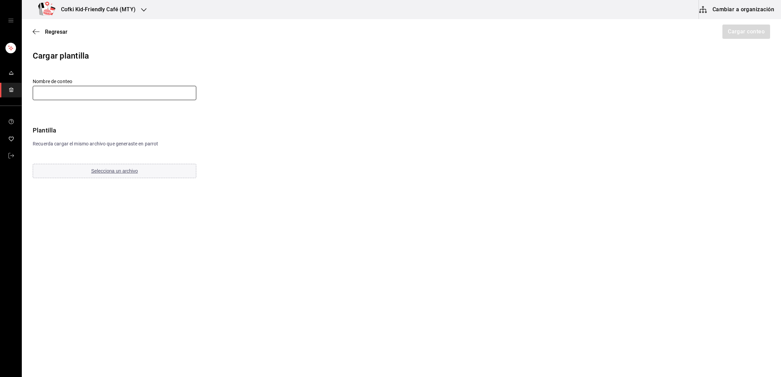
click at [145, 98] on input "text" at bounding box center [115, 93] width 164 height 14
type input "Cocina lacteos 24-08-25"
click at [114, 174] on button "Selecciona un archivo" at bounding box center [115, 171] width 164 height 14
click at [751, 31] on button "Cargar conteo" at bounding box center [746, 32] width 48 height 14
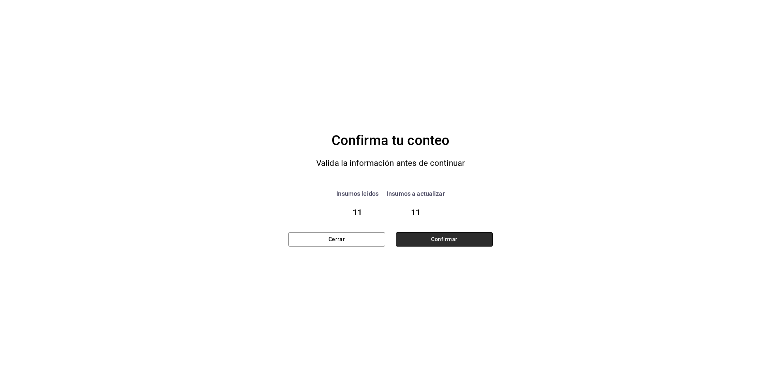
click at [422, 243] on button "Confirmar" at bounding box center [444, 239] width 97 height 14
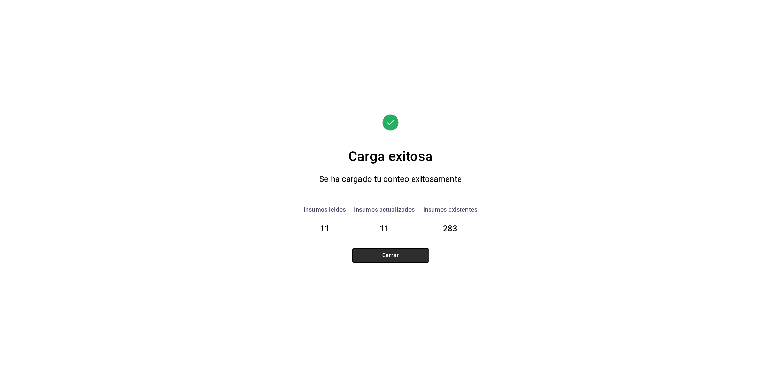
click at [395, 257] on button "Cerrar" at bounding box center [390, 255] width 77 height 14
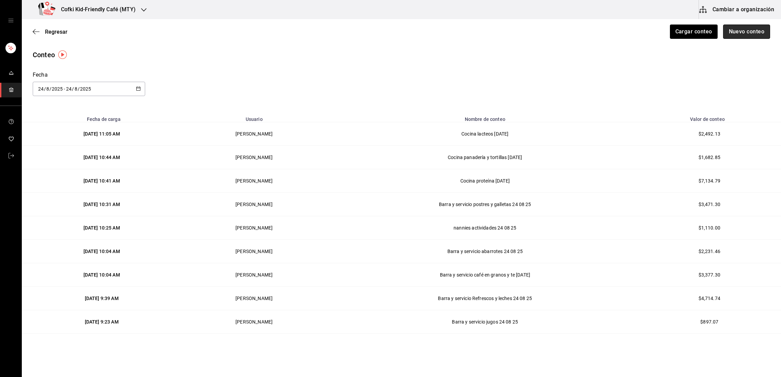
click at [734, 32] on button "Nuevo conteo" at bounding box center [746, 32] width 47 height 14
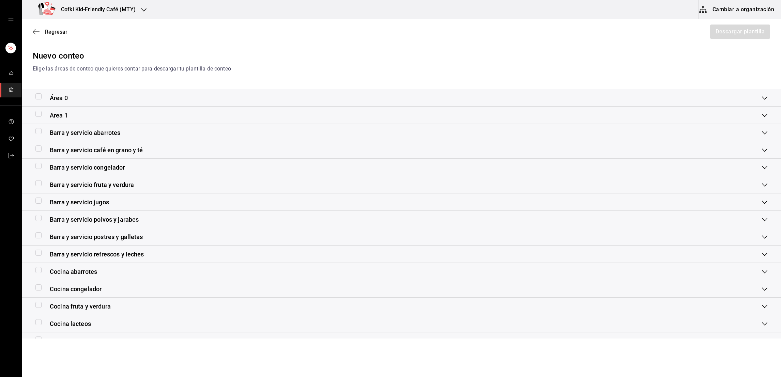
click at [40, 285] on input "checkbox" at bounding box center [38, 287] width 6 height 6
checkbox input "true"
click at [721, 31] on button "Descargar plantilla" at bounding box center [739, 32] width 61 height 14
click at [52, 27] on div "Regresar Descargar plantilla" at bounding box center [401, 31] width 759 height 25
click at [55, 32] on span "Regresar" at bounding box center [56, 32] width 22 height 6
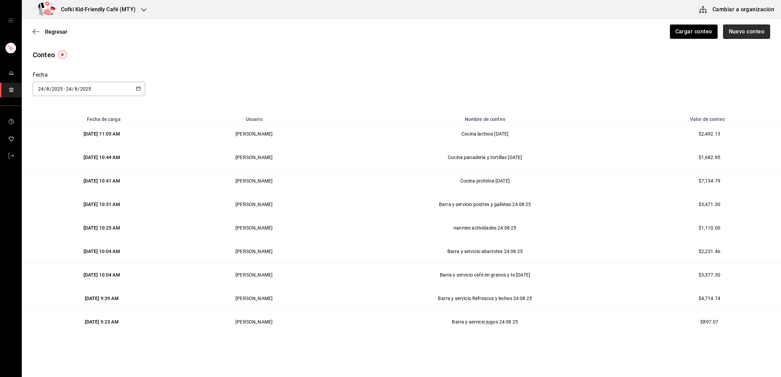
click at [724, 31] on button "Nuevo conteo" at bounding box center [746, 32] width 47 height 14
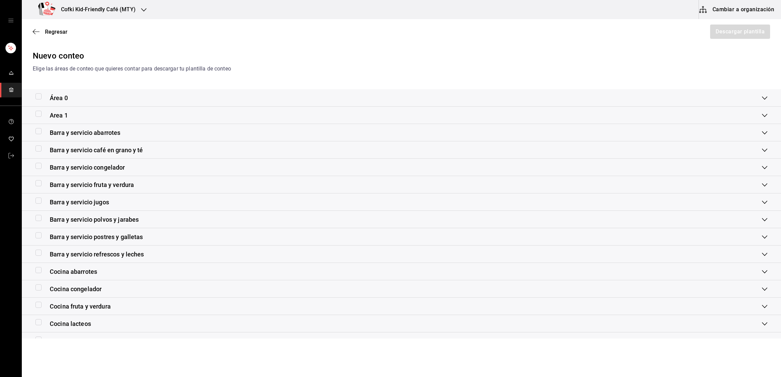
click at [40, 270] on input "checkbox" at bounding box center [38, 270] width 6 height 6
checkbox input "true"
click at [741, 22] on div "Regresar Descargar plantilla" at bounding box center [401, 31] width 759 height 25
click at [735, 30] on button "Descargar plantilla" at bounding box center [739, 32] width 61 height 14
